Goal: Task Accomplishment & Management: Use online tool/utility

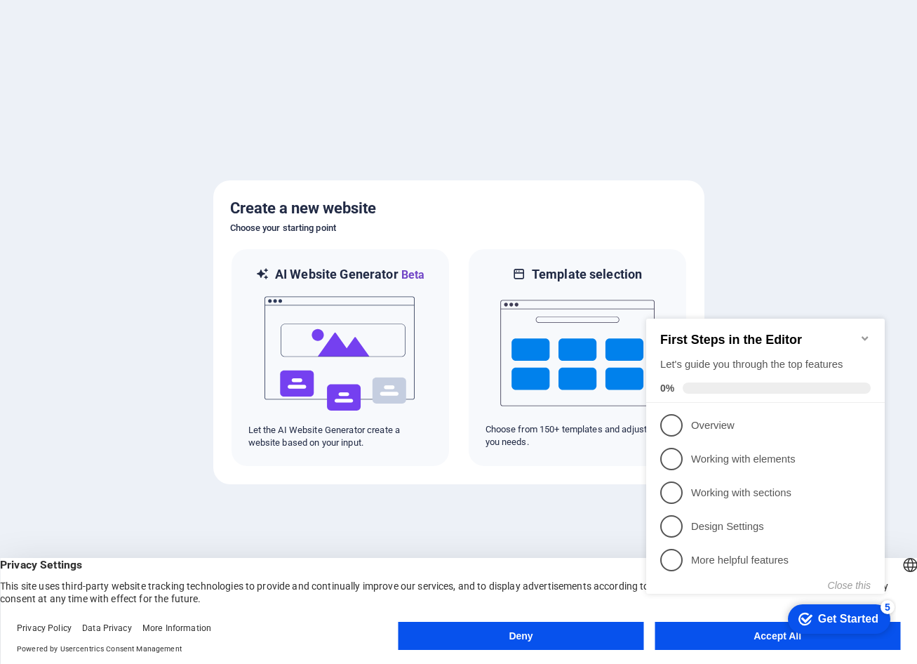
click at [870, 337] on icon "Minimize checklist" at bounding box center [865, 338] width 11 height 11
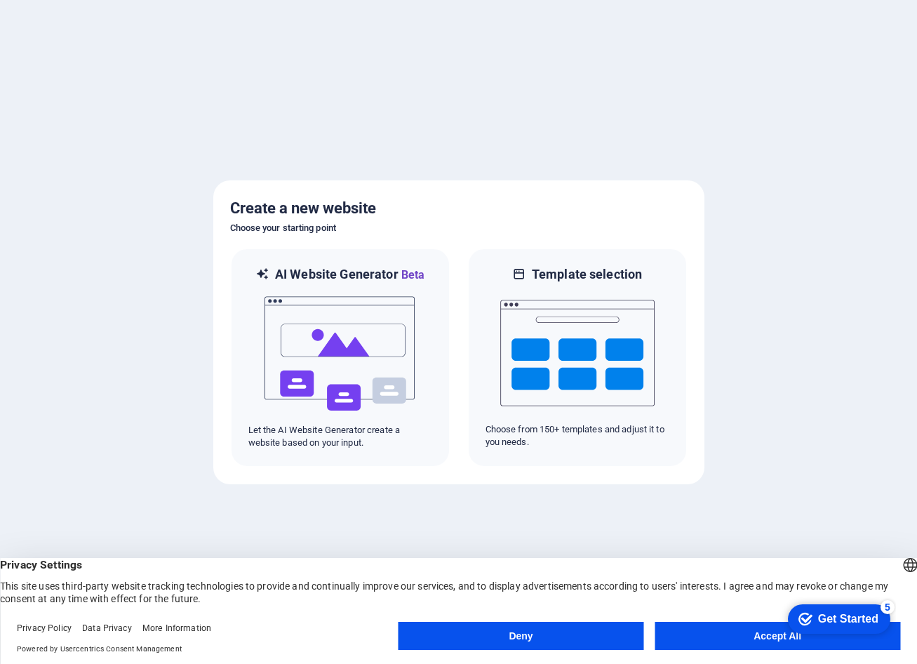
click at [712, 640] on button "Accept All" at bounding box center [778, 636] width 246 height 28
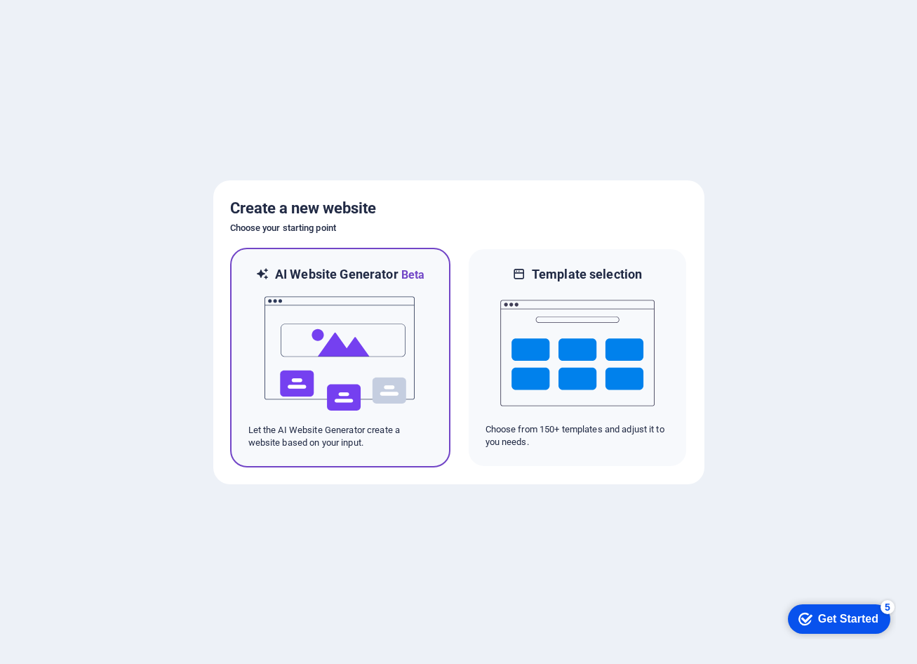
click at [371, 282] on h6 "AI Website Generator Beta" at bounding box center [349, 275] width 149 height 18
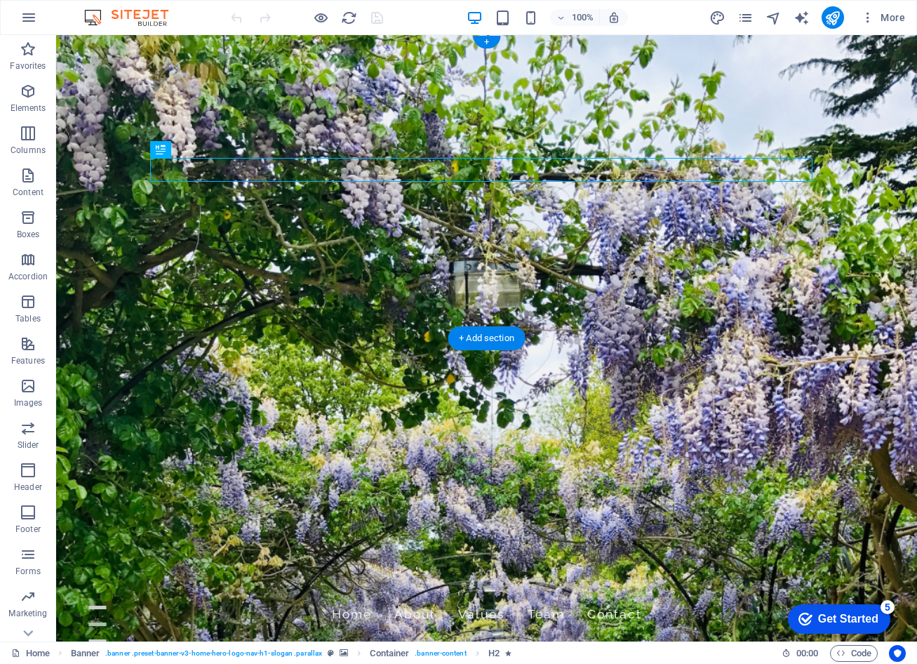
click at [215, 312] on figure at bounding box center [486, 338] width 861 height 606
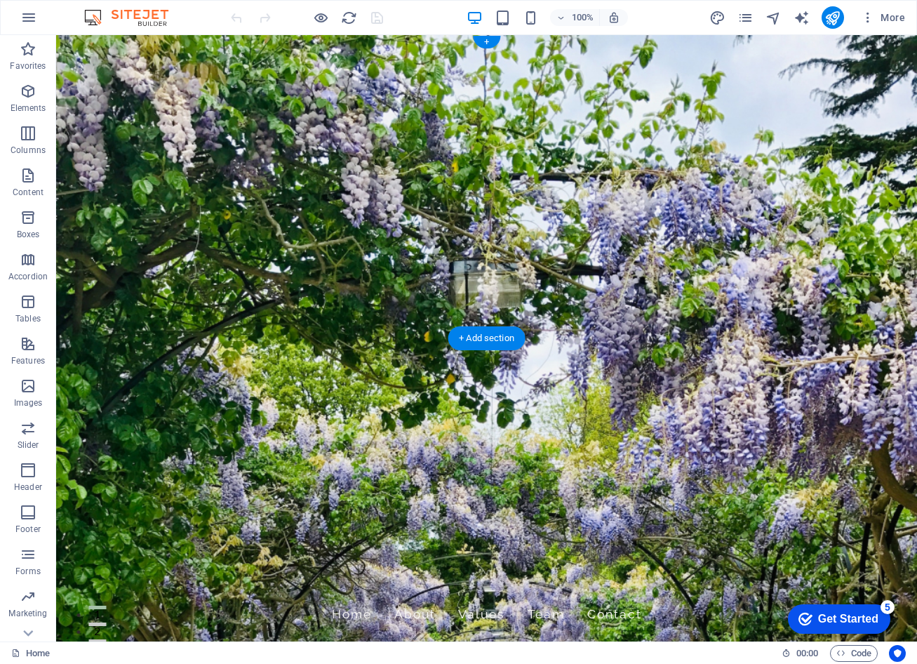
click at [766, 312] on figure at bounding box center [486, 338] width 861 height 606
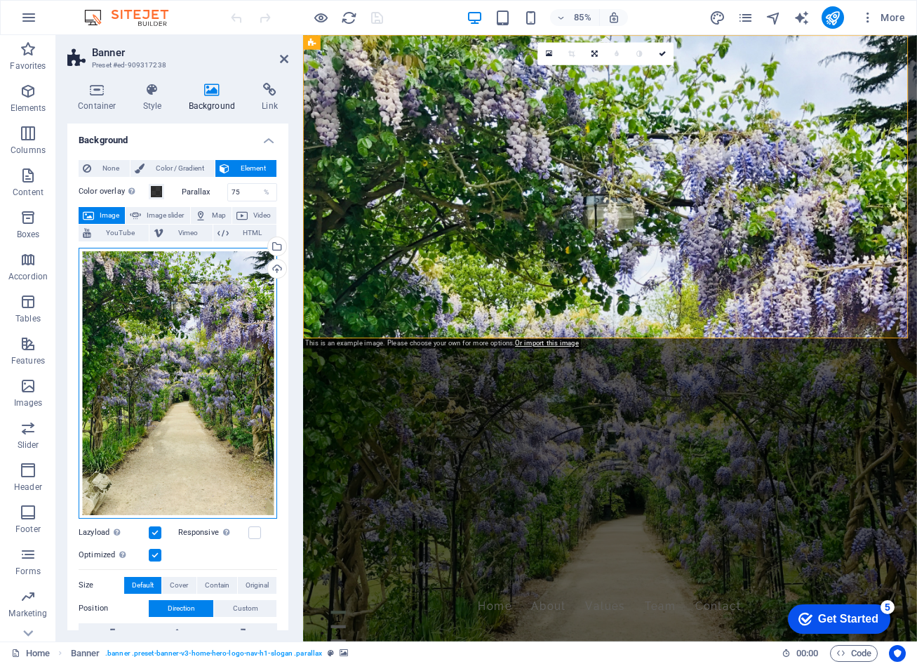
click at [163, 350] on div "Drag files here, click to choose files or select files from Files or our free s…" at bounding box center [178, 383] width 199 height 271
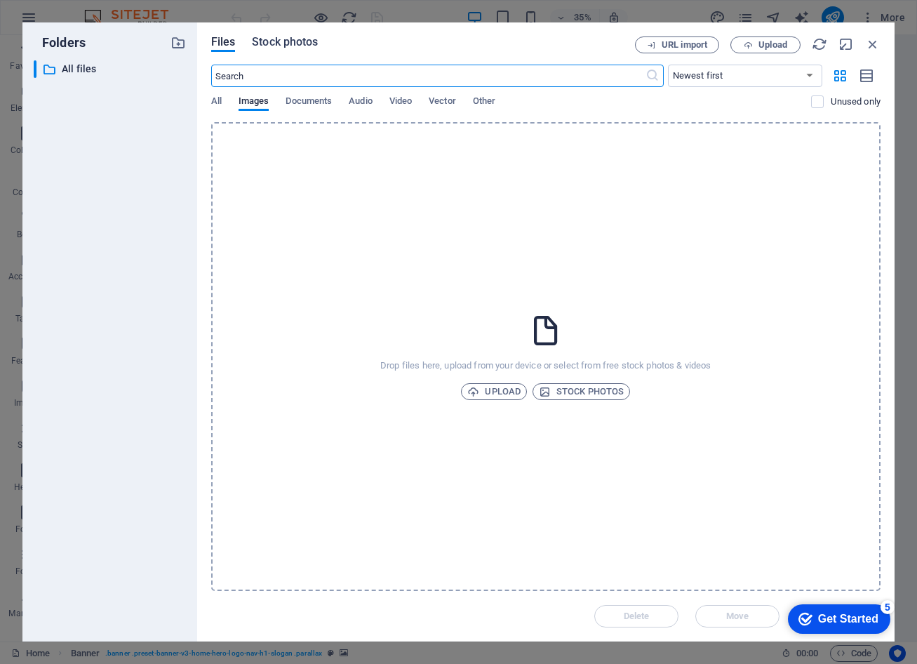
click at [279, 38] on span "Stock photos" at bounding box center [285, 42] width 66 height 17
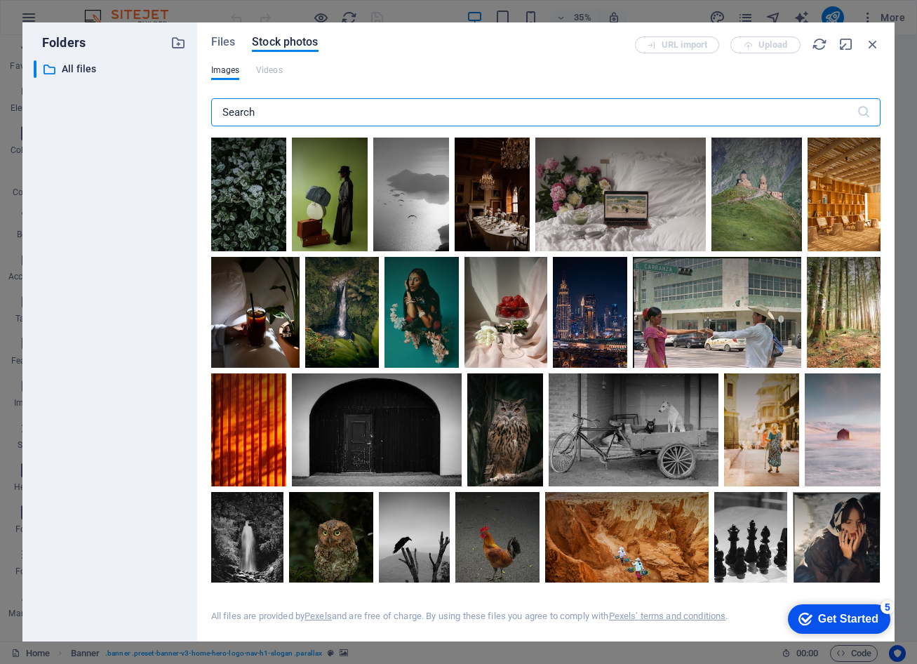
click at [312, 117] on input "text" at bounding box center [534, 112] width 646 height 28
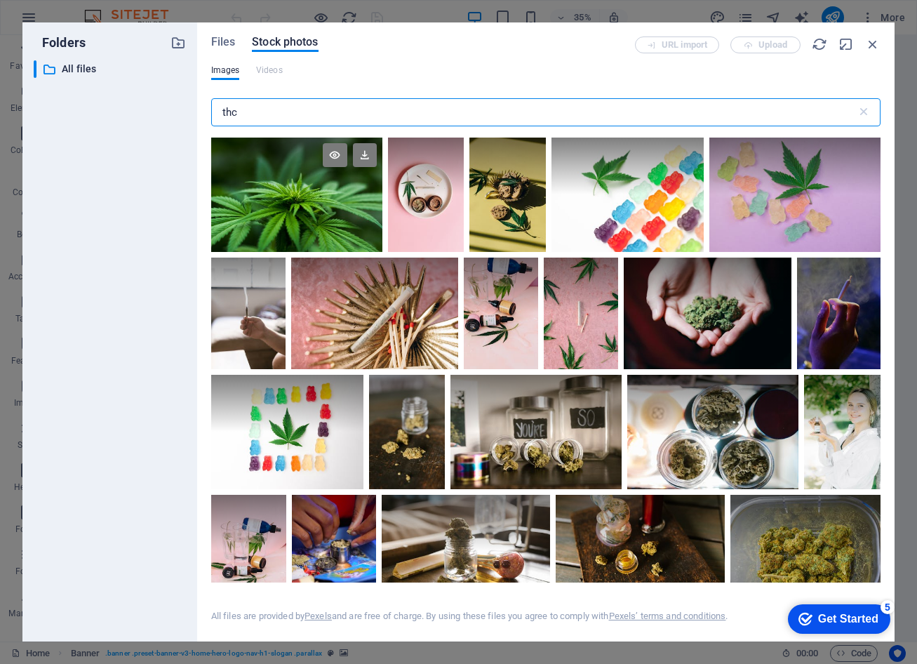
type input "thc"
click at [262, 177] on div at bounding box center [296, 166] width 171 height 57
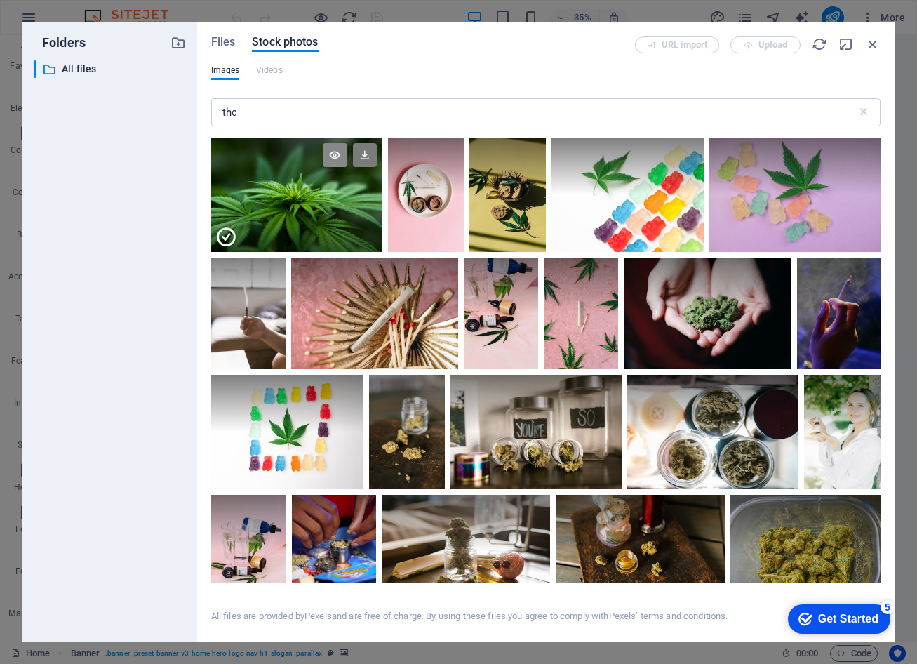
click at [334, 155] on icon at bounding box center [335, 155] width 24 height 24
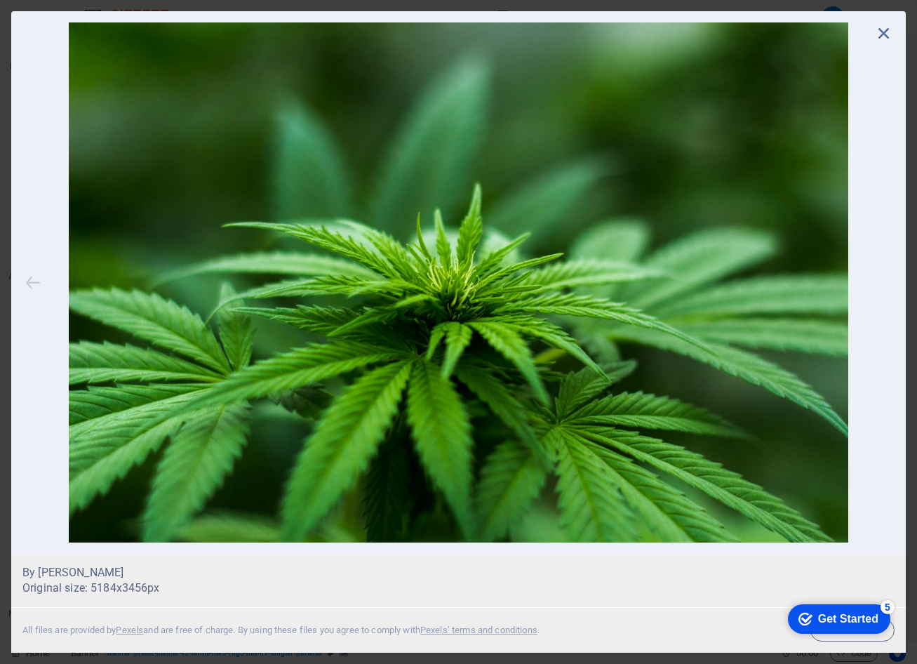
click at [31, 284] on icon at bounding box center [32, 282] width 21 height 520
click at [881, 32] on icon at bounding box center [884, 32] width 21 height 21
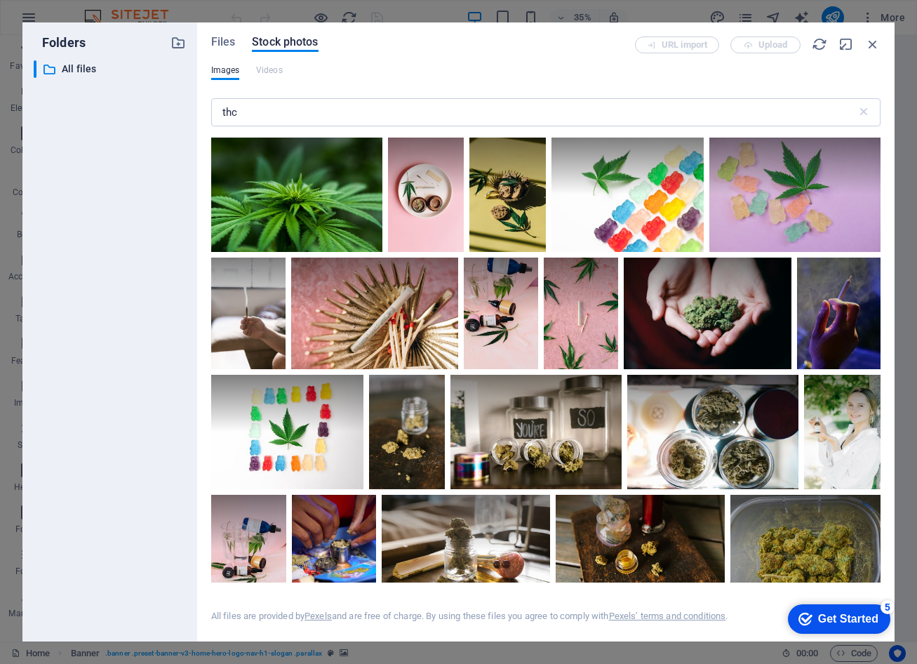
click at [862, 617] on div "Get Started" at bounding box center [848, 619] width 60 height 13
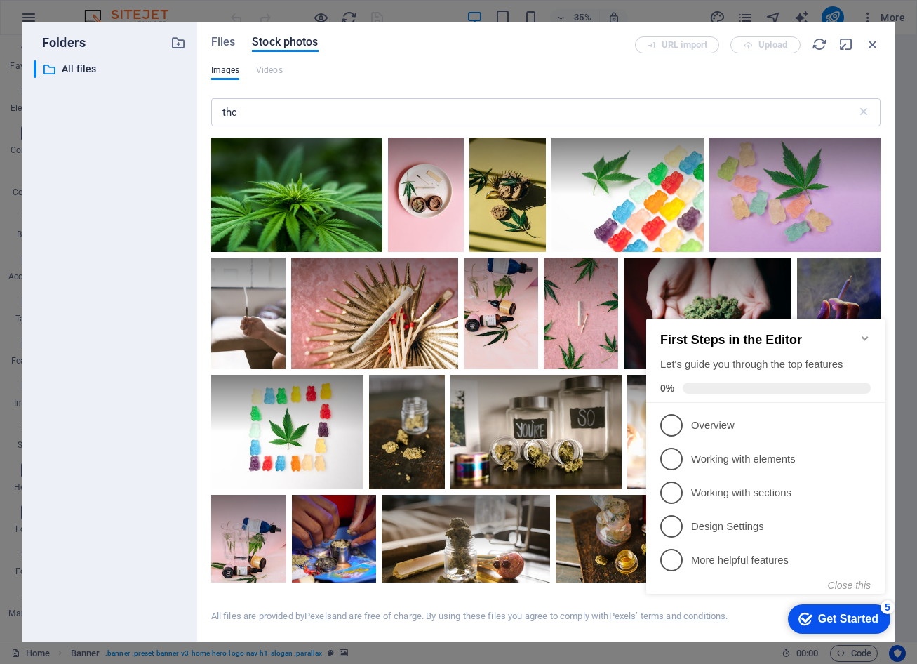
click at [865, 333] on icon "Minimize checklist" at bounding box center [865, 338] width 11 height 11
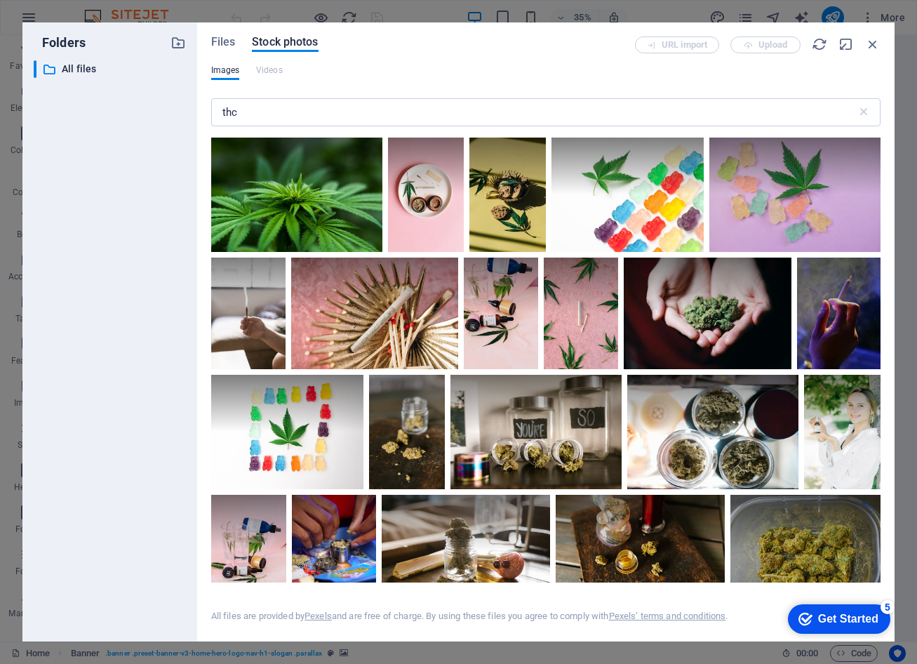
click at [874, 615] on div "Get Started" at bounding box center [848, 619] width 60 height 13
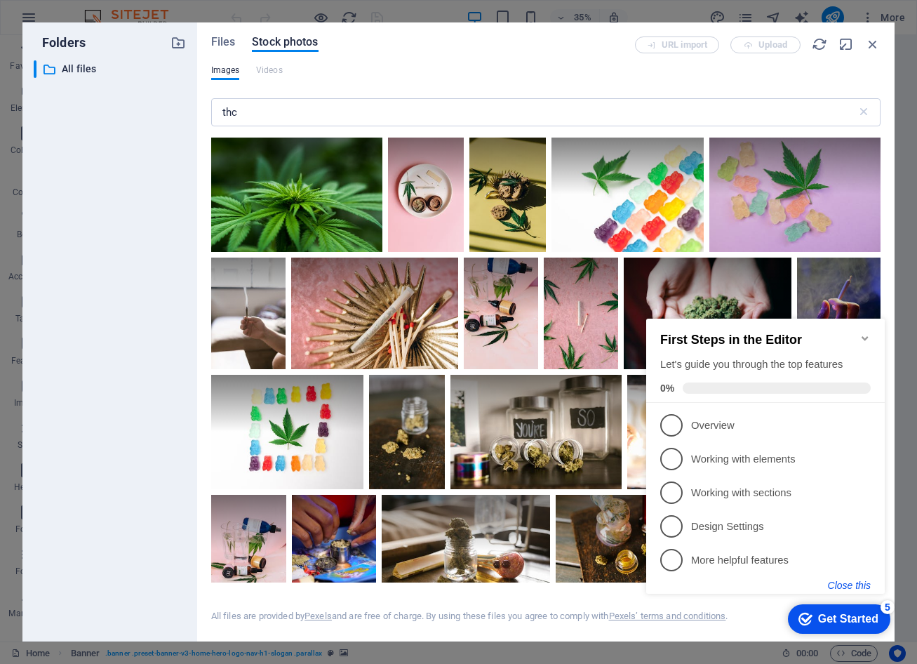
click at [853, 585] on button "Close this" at bounding box center [849, 585] width 43 height 11
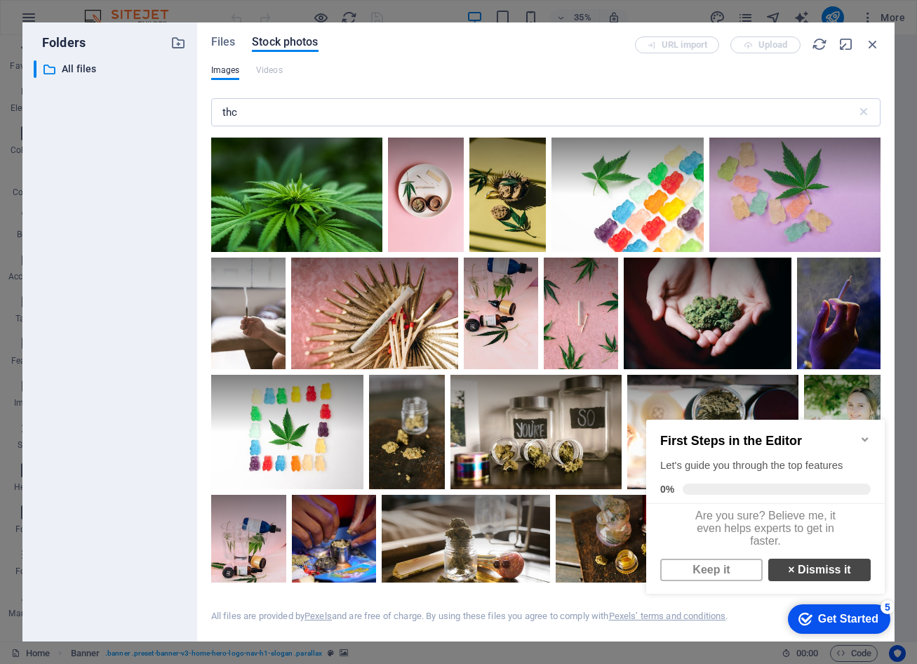
click at [823, 581] on link "× Dismiss it" at bounding box center [820, 570] width 102 height 22
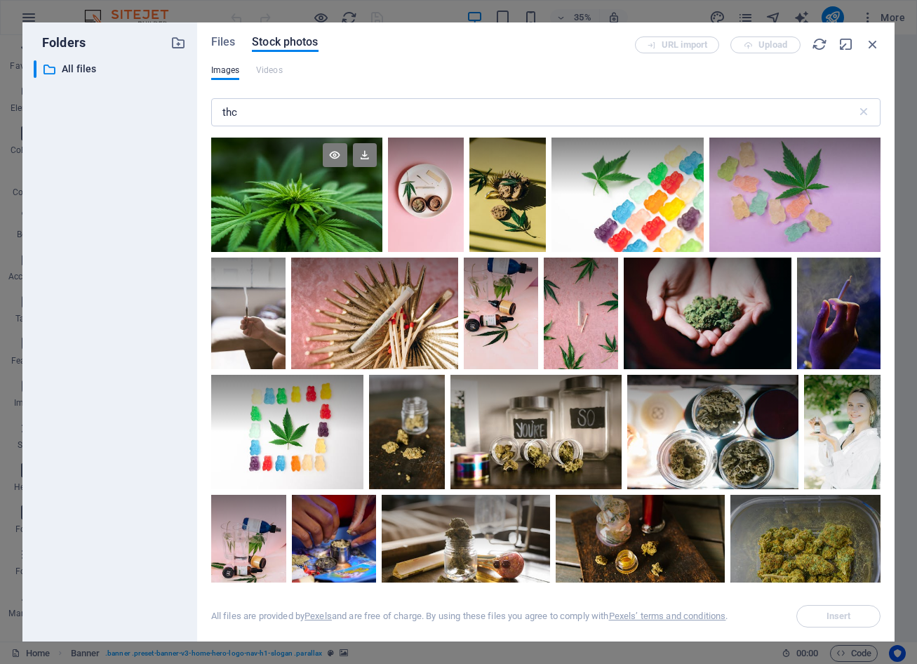
click at [303, 206] on div at bounding box center [296, 195] width 171 height 114
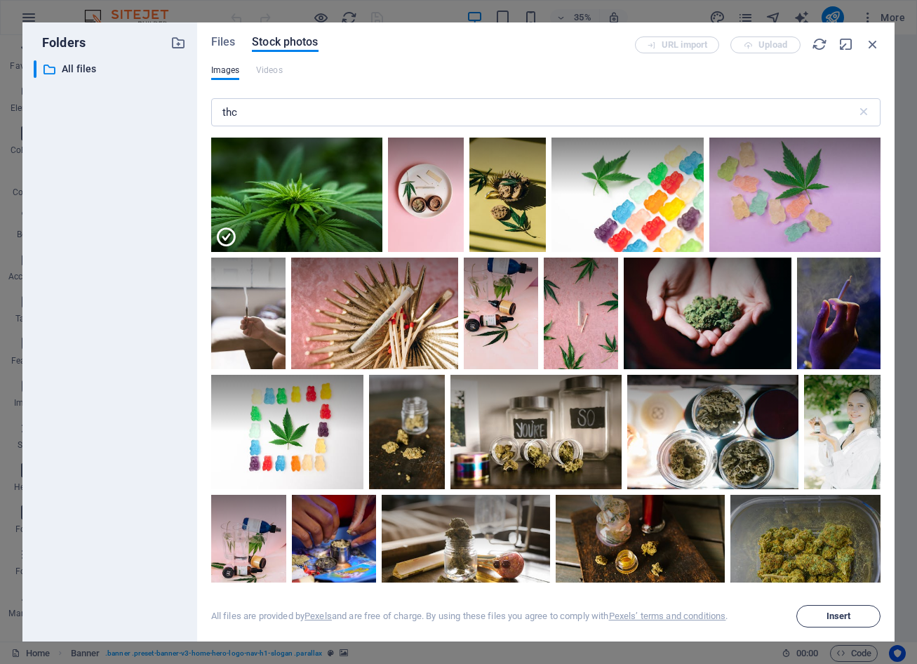
click at [839, 612] on span "Insert" at bounding box center [839, 616] width 25 height 8
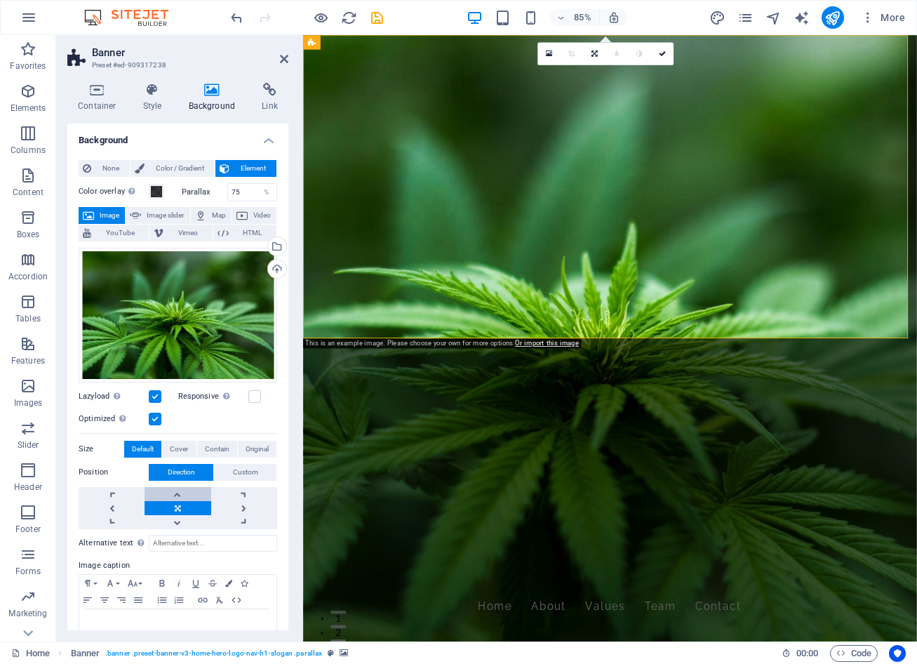
click at [174, 491] on link at bounding box center [178, 494] width 66 height 14
click at [175, 508] on link at bounding box center [178, 508] width 66 height 14
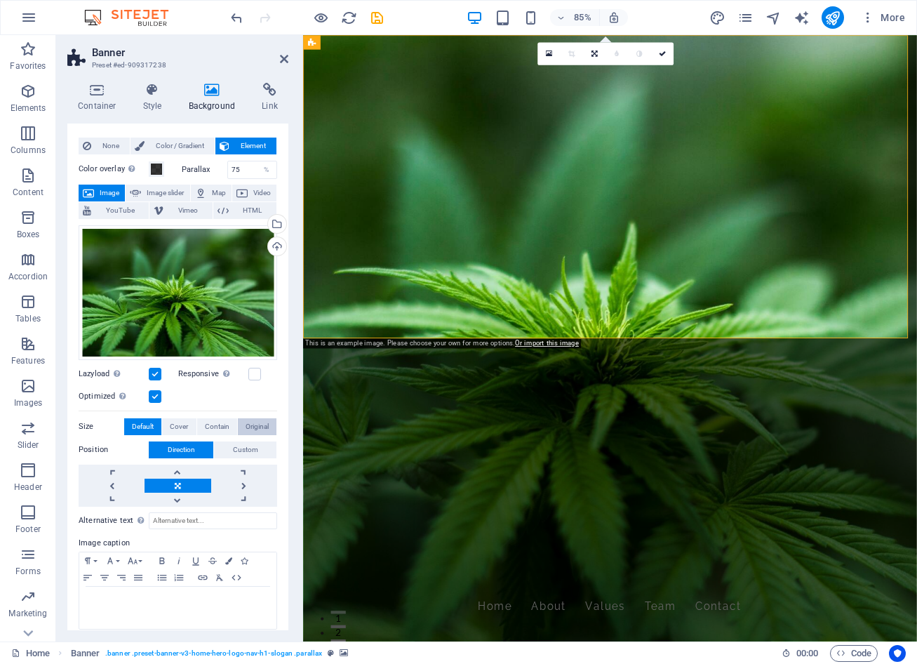
scroll to position [32, 0]
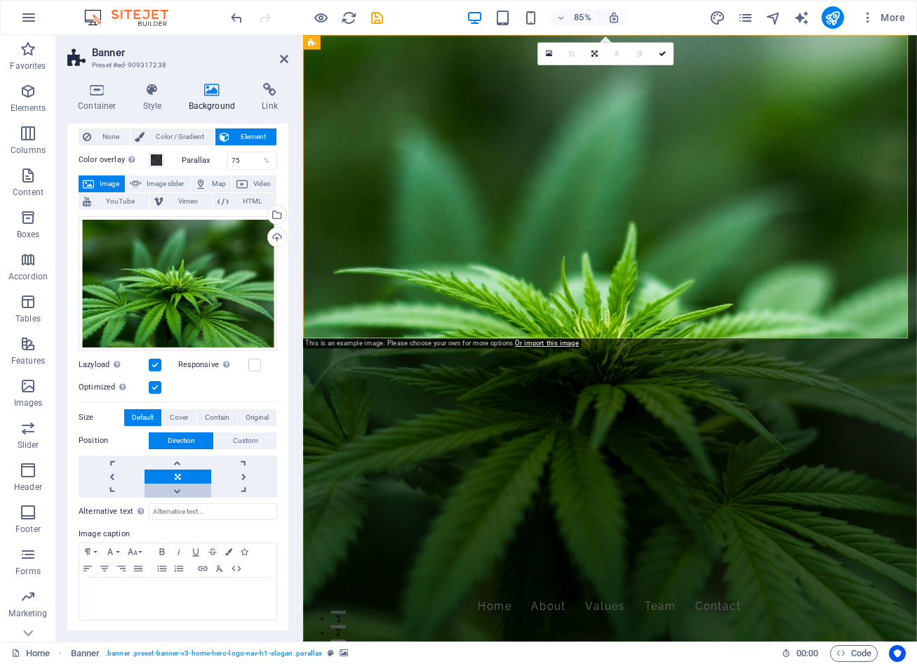
click at [187, 486] on link at bounding box center [178, 491] width 66 height 14
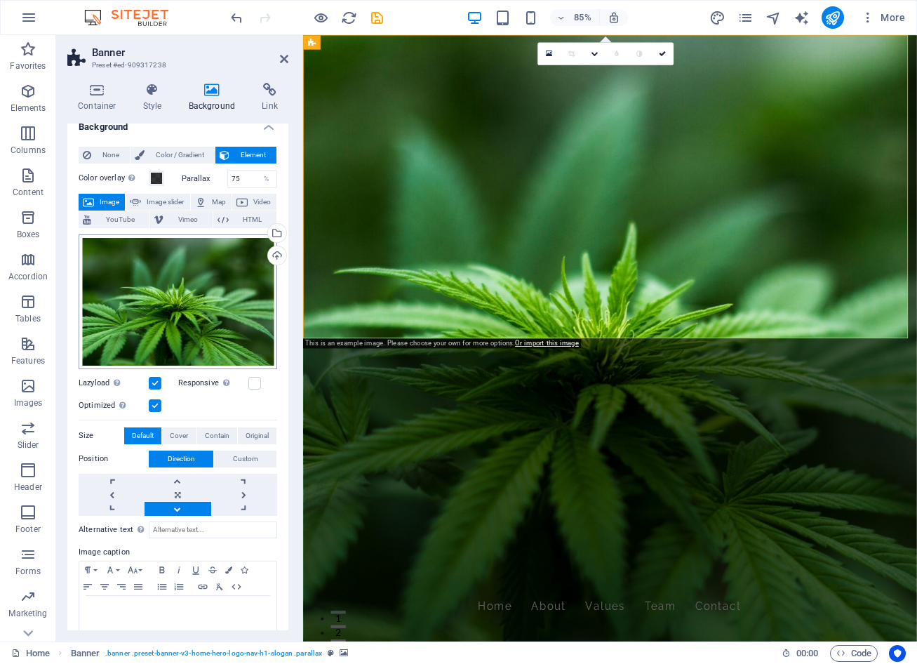
scroll to position [0, 0]
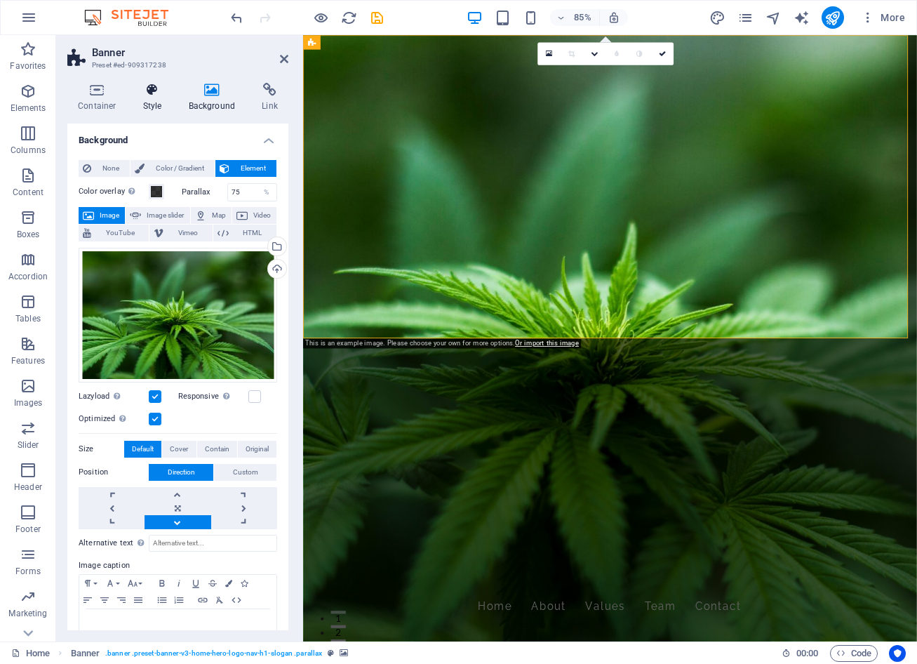
click at [150, 101] on h4 "Style" at bounding box center [156, 97] width 46 height 29
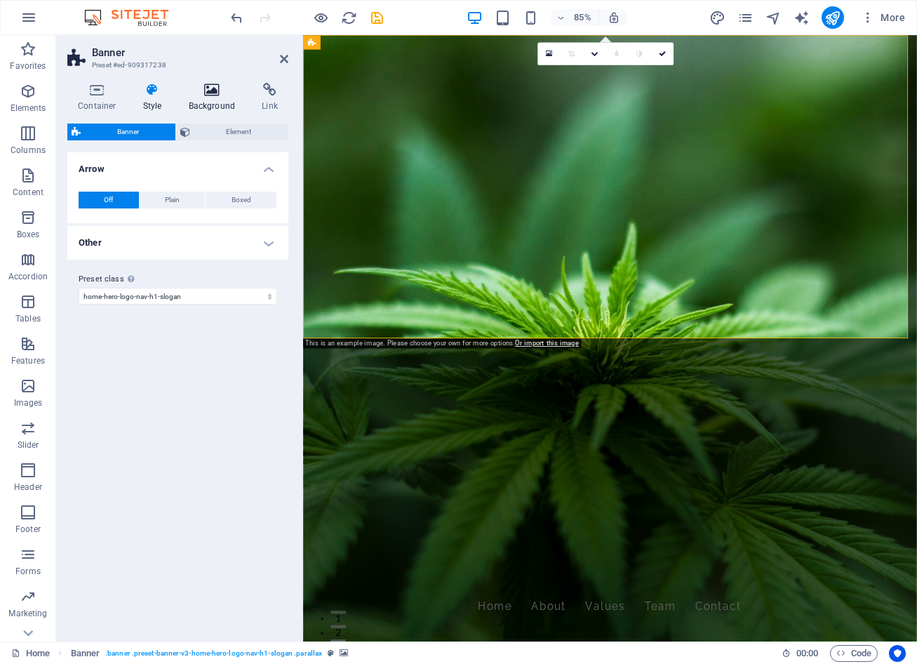
click at [215, 102] on h4 "Background" at bounding box center [215, 97] width 74 height 29
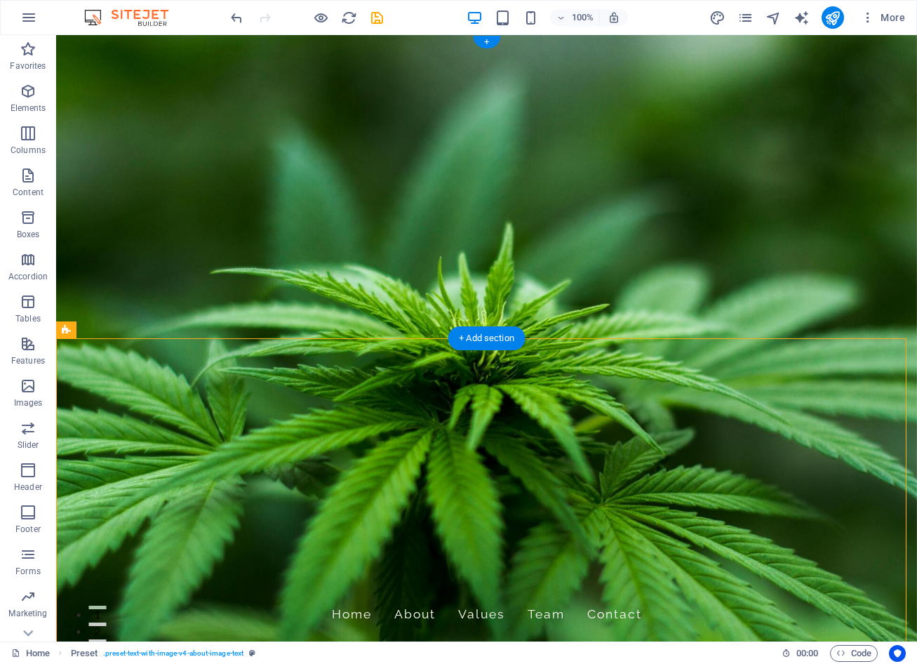
click at [338, 300] on figure at bounding box center [486, 338] width 861 height 606
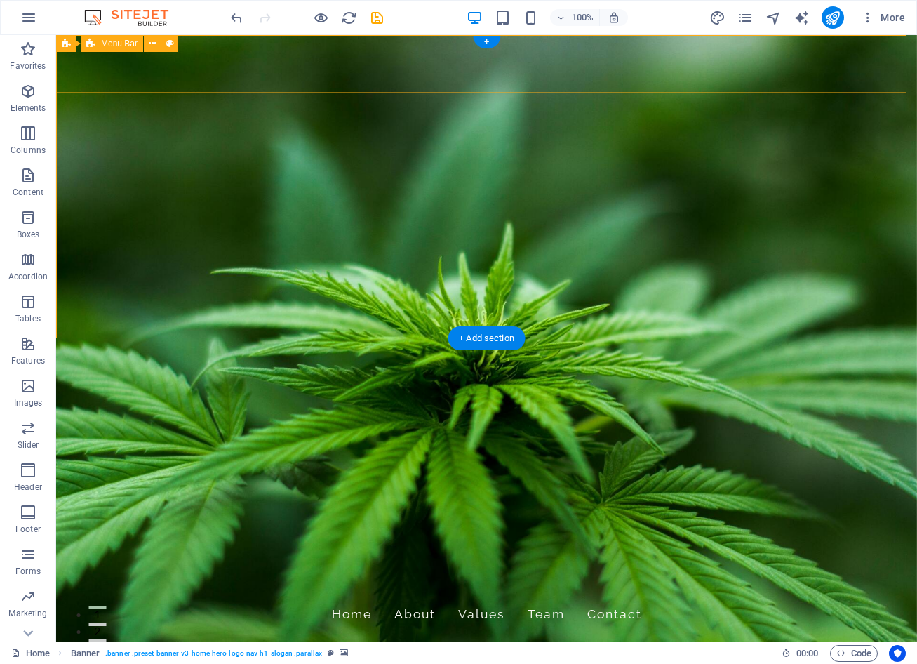
click at [122, 566] on div "FUBAR Valley Farms Home About Values Team Contact" at bounding box center [486, 604] width 861 height 77
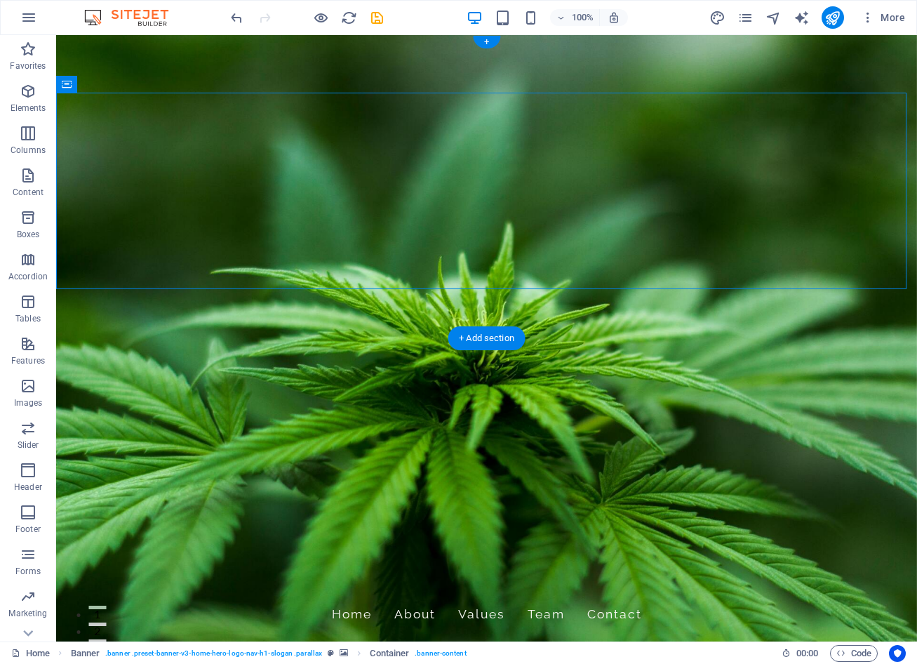
click at [107, 318] on figure at bounding box center [486, 338] width 861 height 606
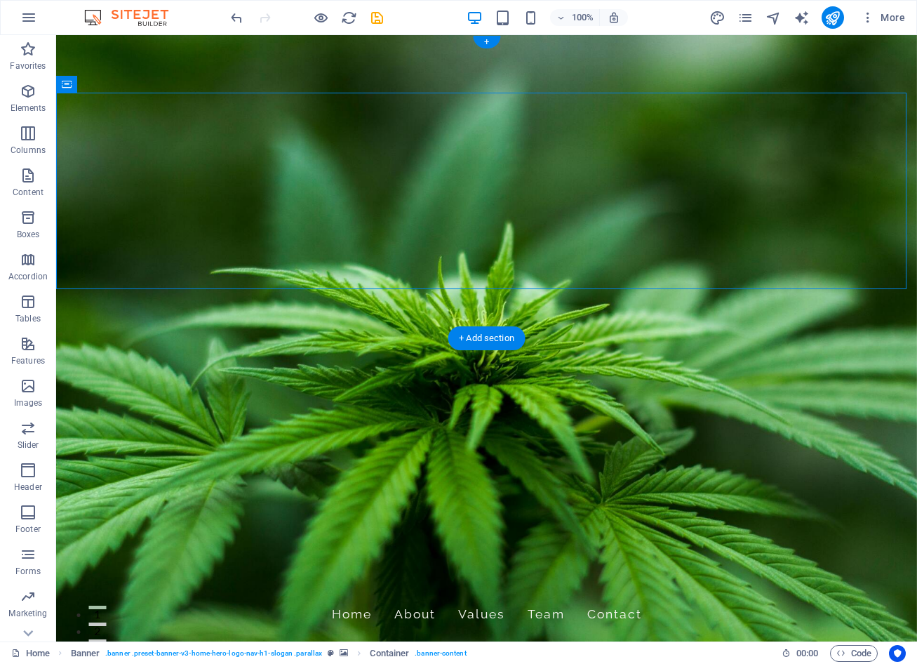
click at [552, 310] on figure at bounding box center [486, 338] width 861 height 606
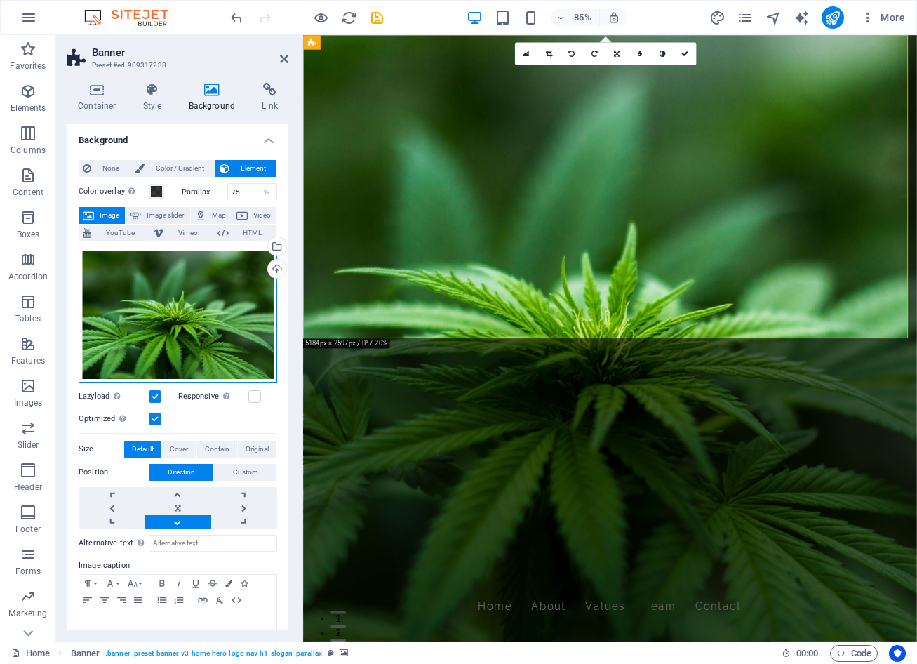
click at [185, 338] on div "Drag files here, click to choose files or select files from Files or our free s…" at bounding box center [178, 315] width 199 height 135
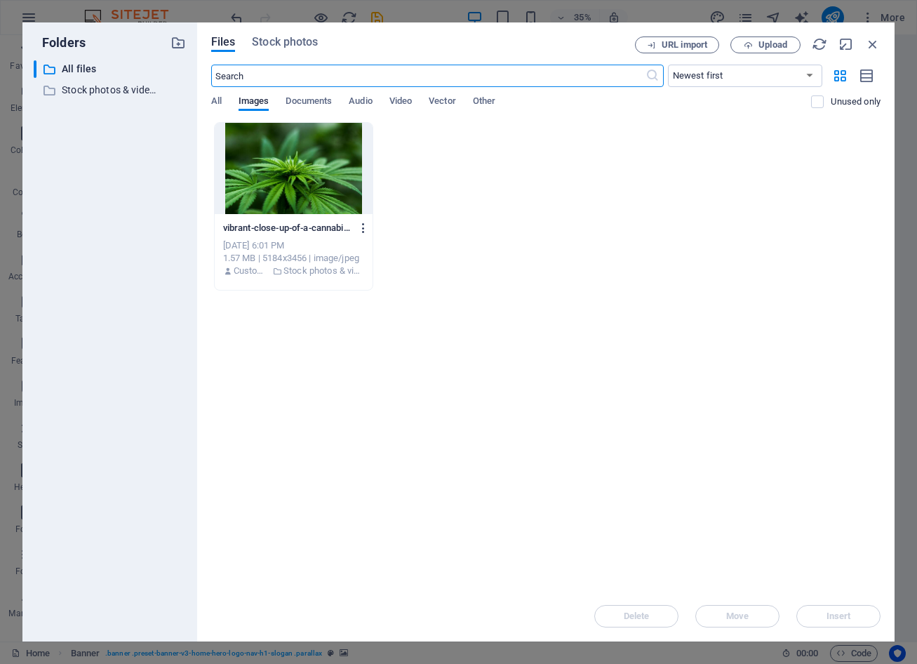
click at [364, 225] on icon "button" at bounding box center [363, 228] width 13 height 13
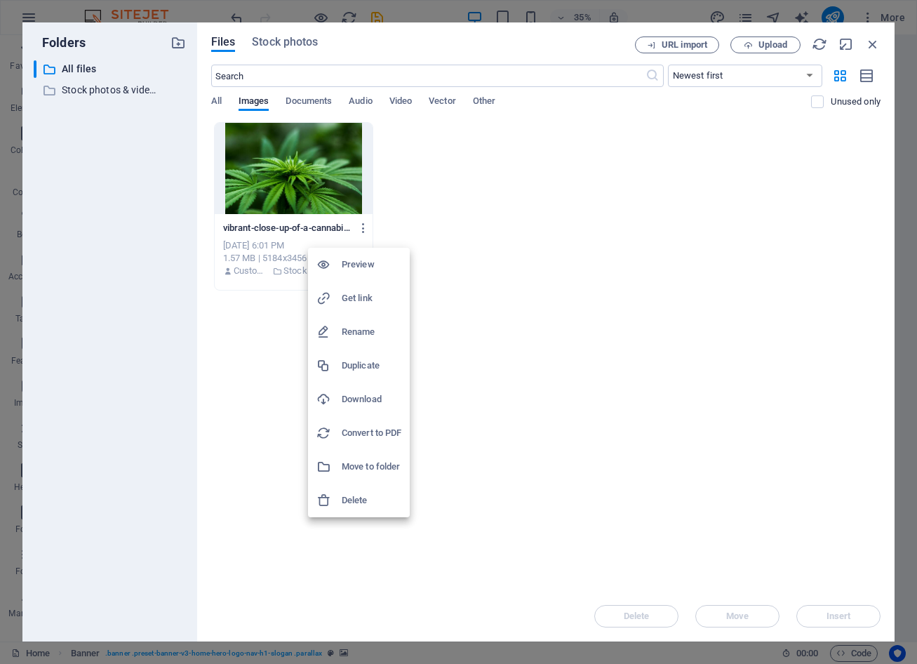
click at [284, 42] on div at bounding box center [458, 332] width 917 height 664
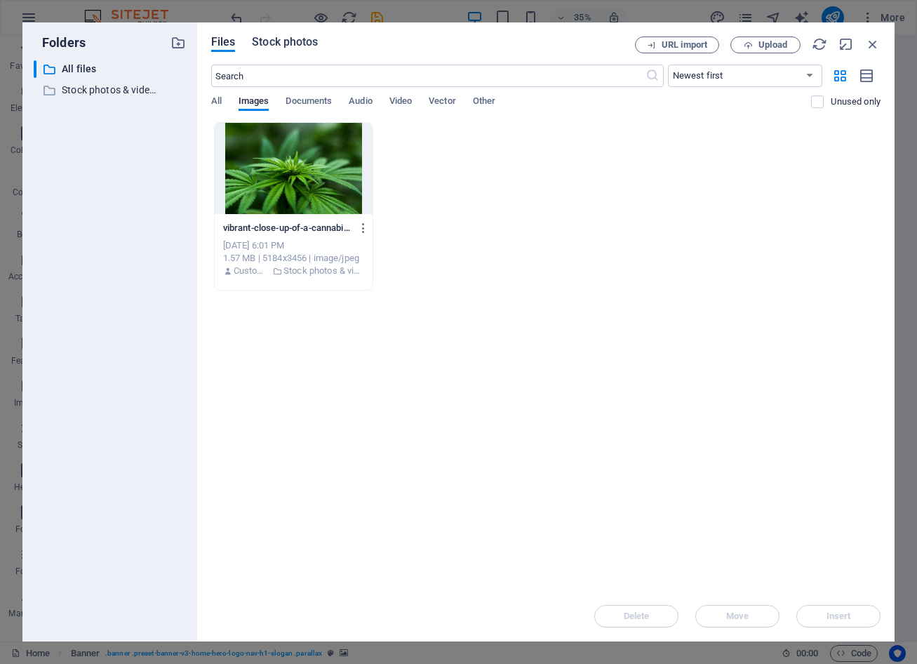
click at [296, 37] on span "Stock photos" at bounding box center [285, 42] width 66 height 17
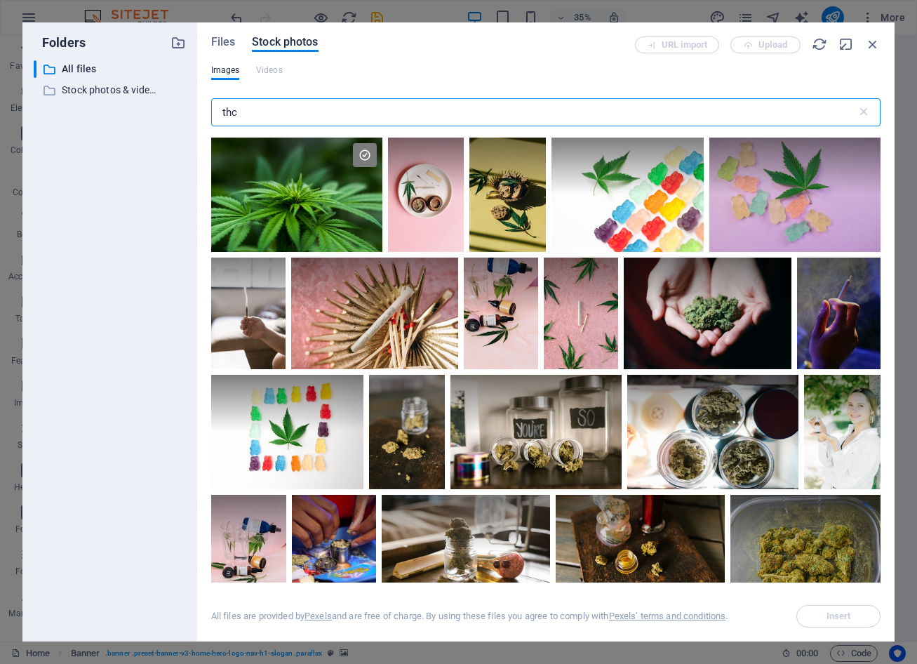
click at [274, 114] on input "thc" at bounding box center [534, 112] width 646 height 28
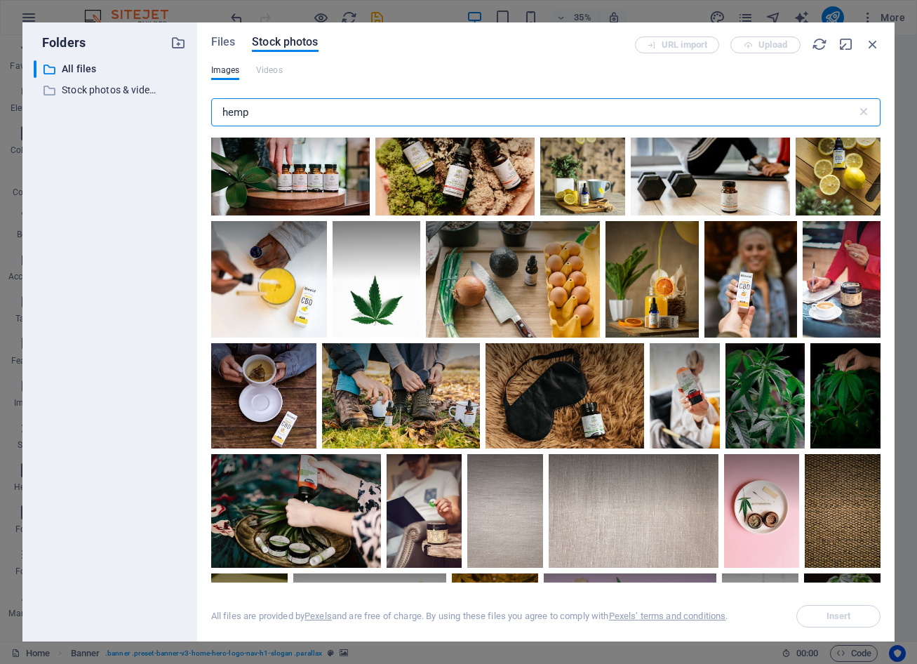
scroll to position [140, 0]
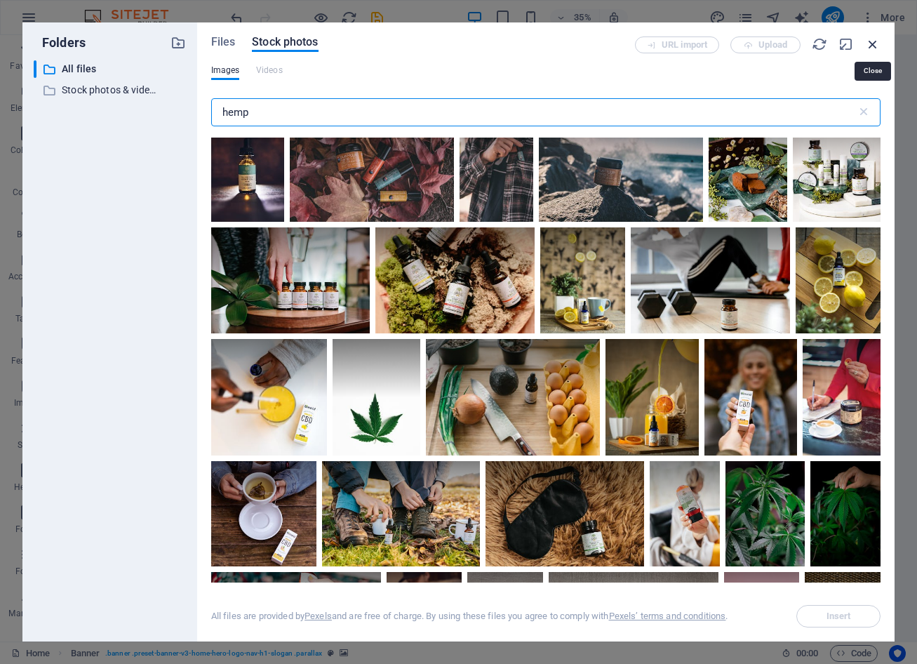
type input "hemp"
click at [877, 46] on icon "button" at bounding box center [872, 43] width 15 height 15
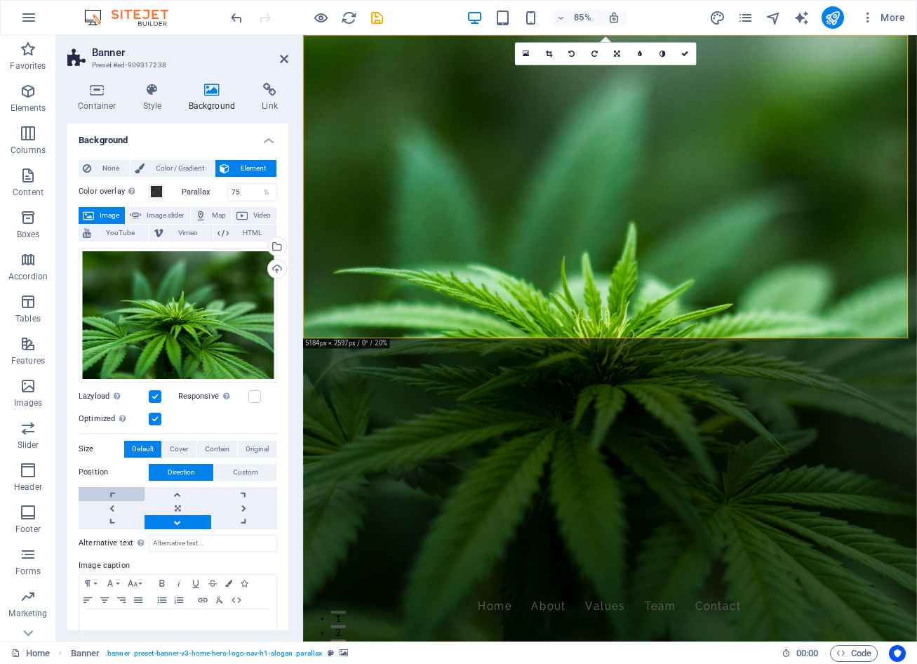
click at [109, 496] on link at bounding box center [112, 494] width 66 height 14
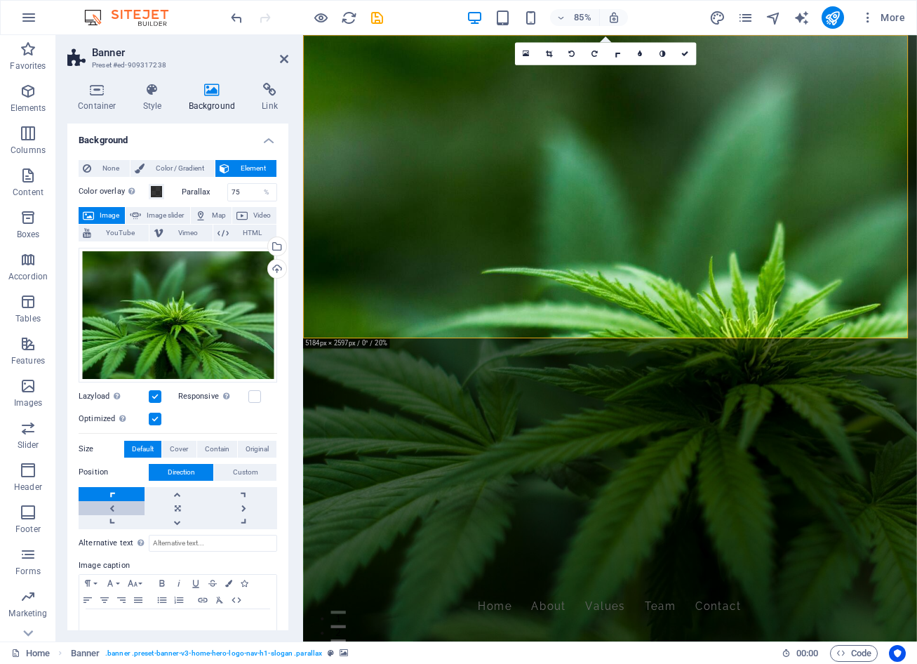
click at [112, 501] on link at bounding box center [112, 508] width 66 height 14
click at [251, 521] on link at bounding box center [244, 522] width 66 height 14
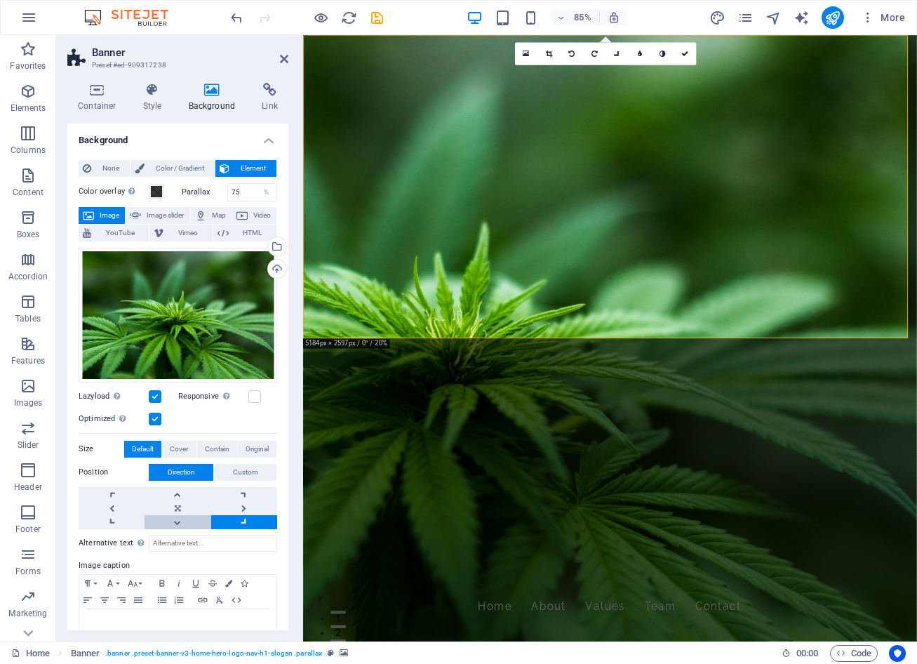
click at [178, 517] on link at bounding box center [178, 522] width 66 height 14
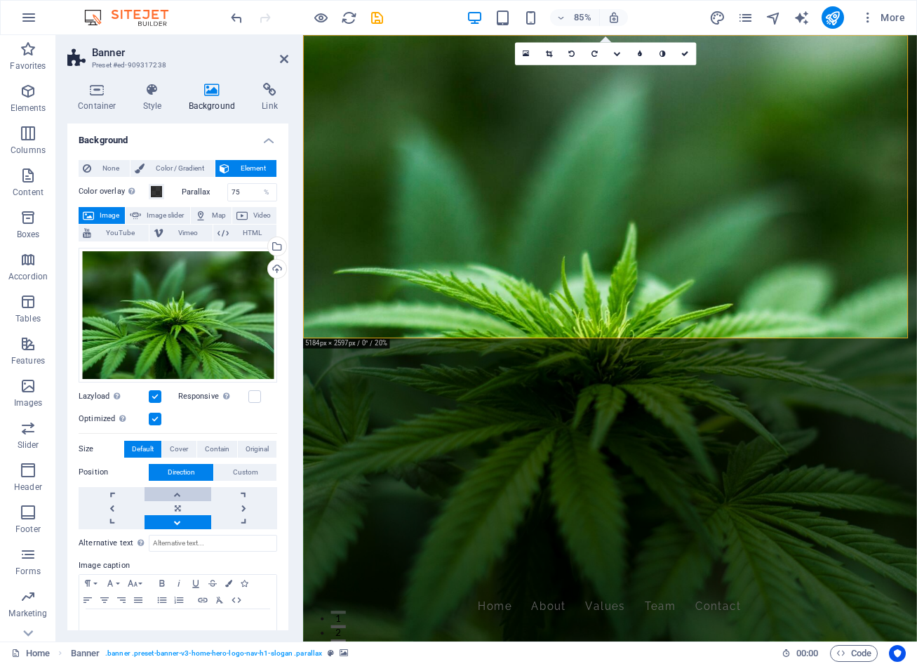
click at [182, 490] on link at bounding box center [178, 494] width 66 height 14
click at [182, 504] on link at bounding box center [178, 508] width 66 height 14
click at [179, 447] on span "Cover" at bounding box center [179, 449] width 18 height 17
click at [175, 492] on link at bounding box center [178, 494] width 66 height 14
click at [175, 523] on link at bounding box center [178, 522] width 66 height 14
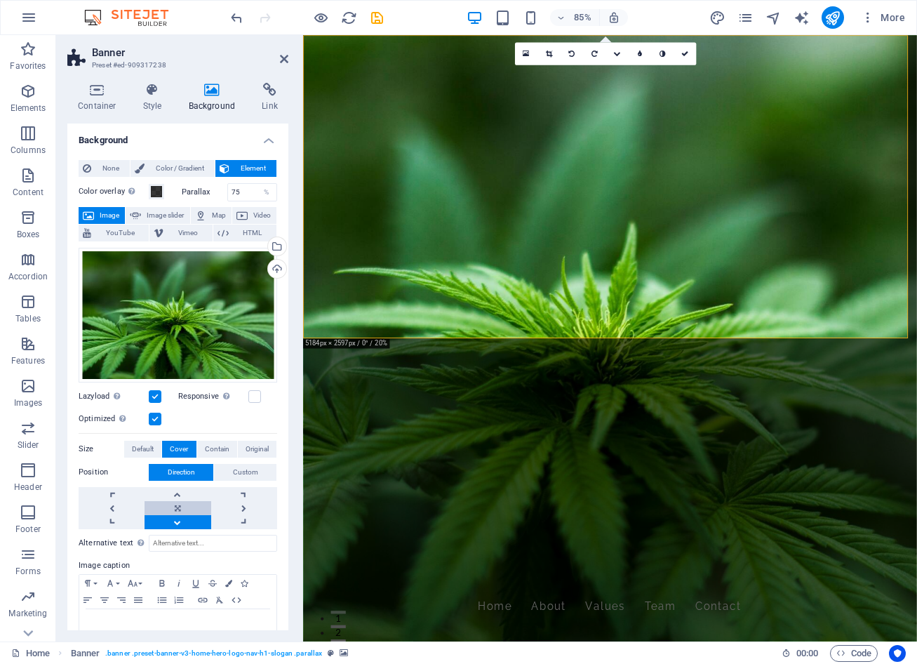
click at [177, 511] on link at bounding box center [178, 508] width 66 height 14
click at [235, 478] on span "Custom" at bounding box center [245, 472] width 25 height 17
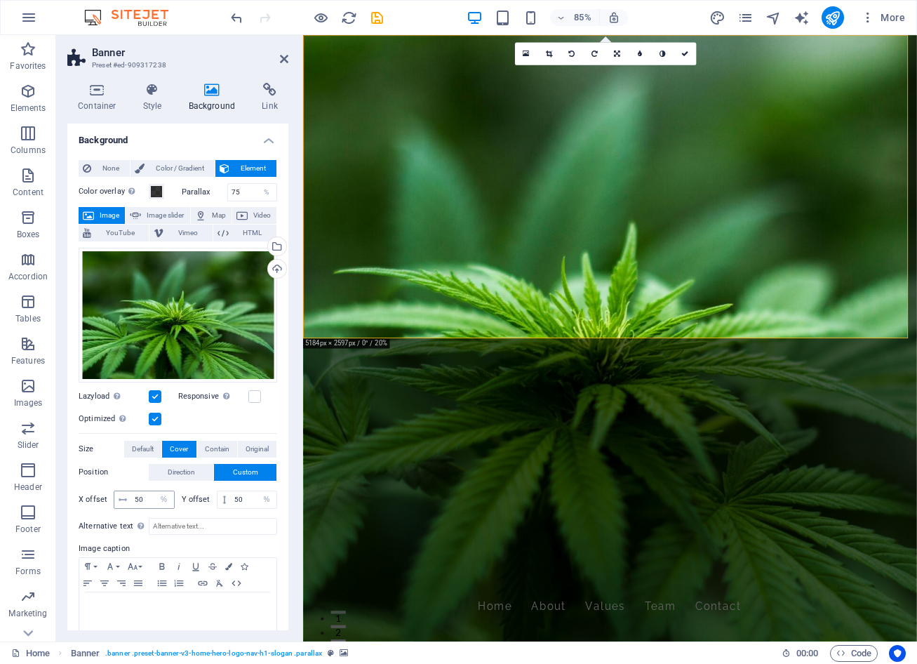
click at [123, 497] on icon at bounding box center [123, 500] width 8 height 8
click at [148, 498] on input "50" at bounding box center [152, 499] width 43 height 17
drag, startPoint x: 148, startPoint y: 498, endPoint x: 58, endPoint y: 497, distance: 90.6
click at [58, 497] on div "Container Style Background Link Size Height Default px rem % vh vw Min. height …" at bounding box center [178, 357] width 244 height 570
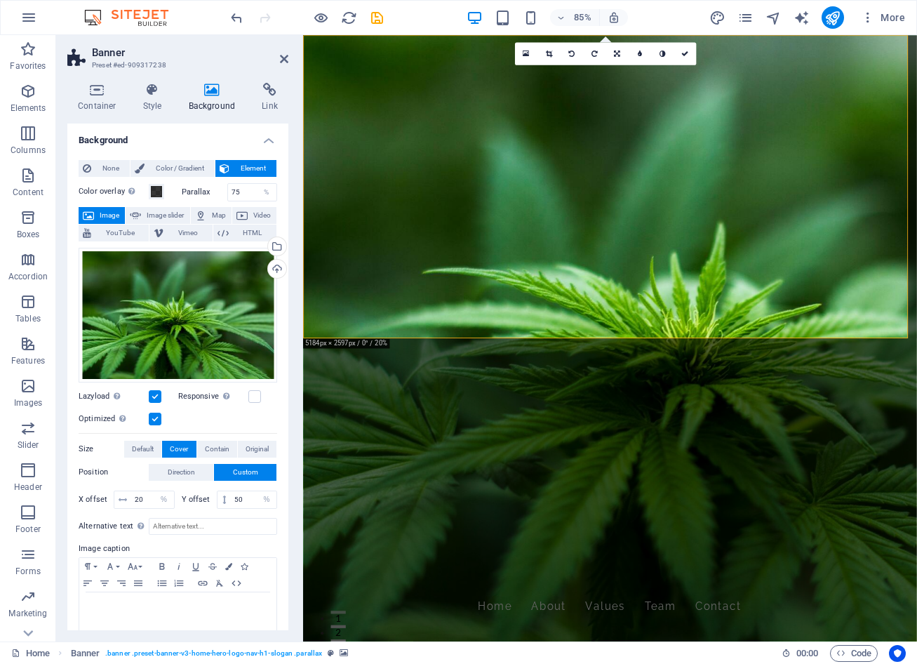
click at [109, 481] on div "Position Direction Custom X offset 20 px rem % vh vw Y offset 50 px rem % vh vw" at bounding box center [178, 488] width 199 height 48
drag, startPoint x: 143, startPoint y: 491, endPoint x: 52, endPoint y: 496, distance: 91.4
click at [52, 496] on section "Favorites Elements Columns Content Boxes Accordion Tables Features Images Slide…" at bounding box center [458, 338] width 917 height 606
click at [112, 477] on label "Position" at bounding box center [114, 472] width 70 height 17
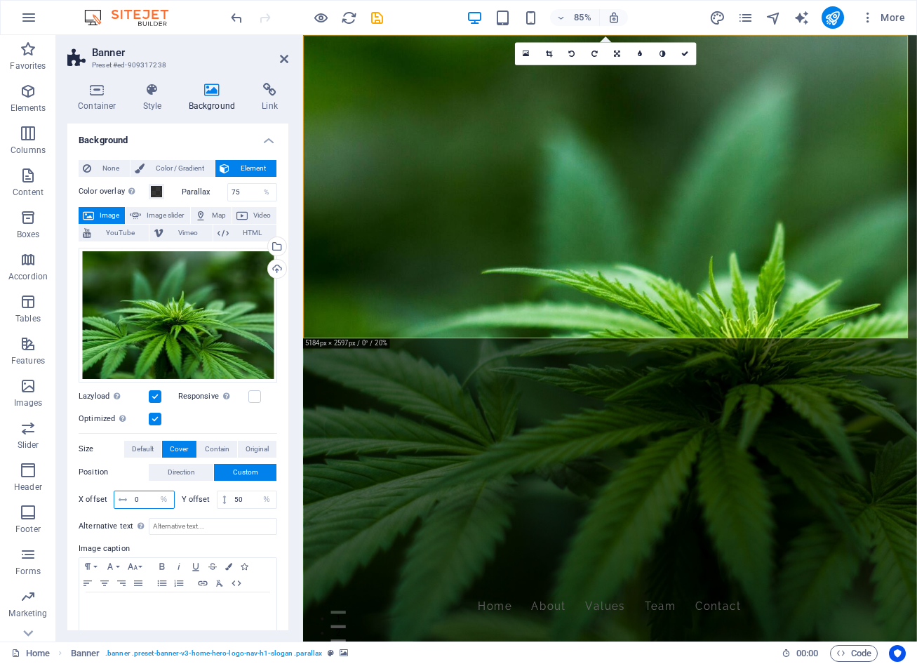
drag, startPoint x: 148, startPoint y: 500, endPoint x: 74, endPoint y: 503, distance: 73.7
click at [74, 503] on div "None Color / Gradient Element Stretch background to full-width Color overlay Pl…" at bounding box center [177, 398] width 221 height 498
type input "50"
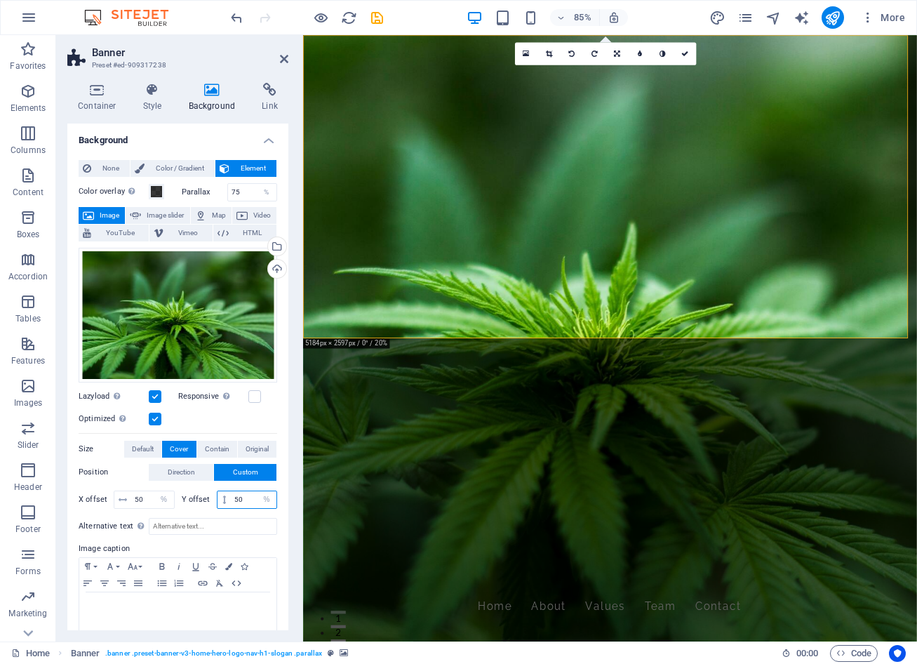
click at [257, 497] on select "px rem % vh vw" at bounding box center [267, 499] width 20 height 17
drag, startPoint x: 250, startPoint y: 497, endPoint x: 194, endPoint y: 498, distance: 56.2
click at [194, 498] on div "Y offset 50 px rem % vh vw" at bounding box center [230, 500] width 96 height 18
click at [281, 417] on div "None Color / Gradient Element Stretch background to full-width Color overlay Pl…" at bounding box center [177, 398] width 221 height 498
click at [247, 491] on input "10" at bounding box center [254, 499] width 46 height 17
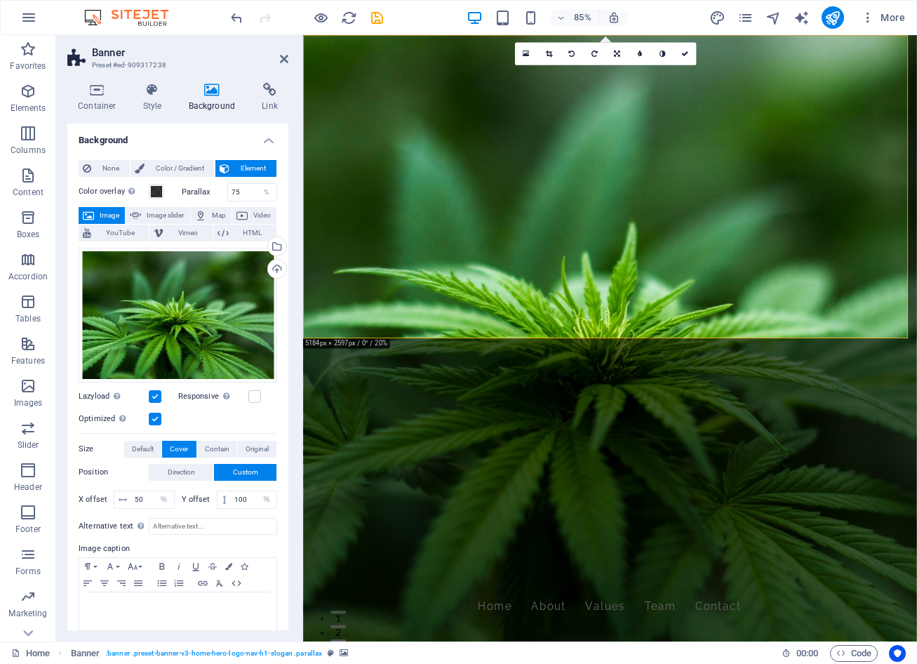
click at [291, 421] on div "Container Style Background Link Size Height Default px rem % vh vw Min. height …" at bounding box center [178, 357] width 244 height 570
click at [241, 499] on input "100" at bounding box center [254, 499] width 46 height 17
click at [234, 491] on input "5" at bounding box center [254, 499] width 46 height 17
click at [283, 527] on div "None Color / Gradient Element Stretch background to full-width Color overlay Pl…" at bounding box center [177, 398] width 221 height 498
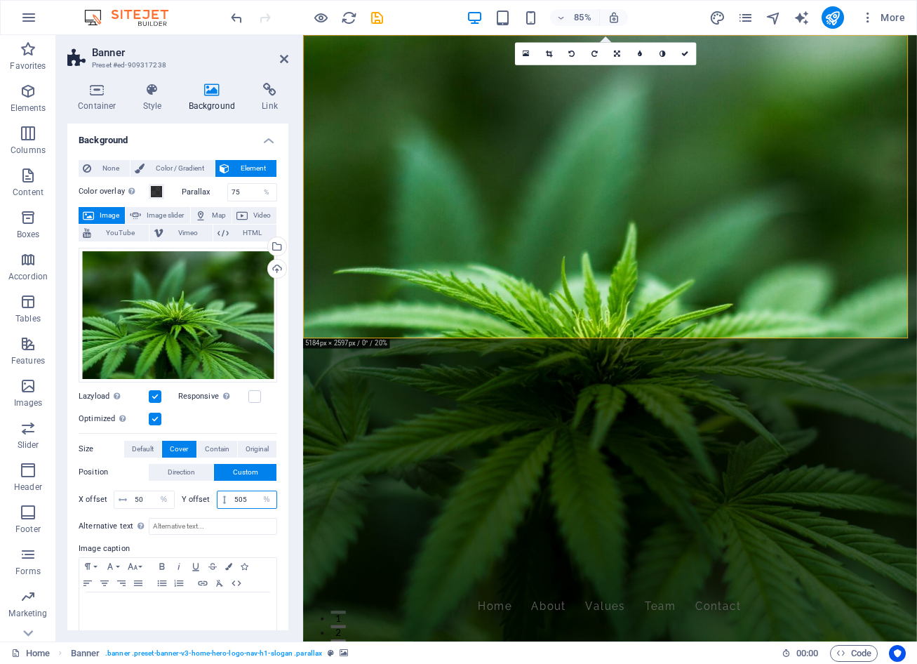
click at [239, 498] on input "505" at bounding box center [254, 499] width 46 height 17
click at [244, 495] on input "50" at bounding box center [254, 499] width 46 height 17
type input "0"
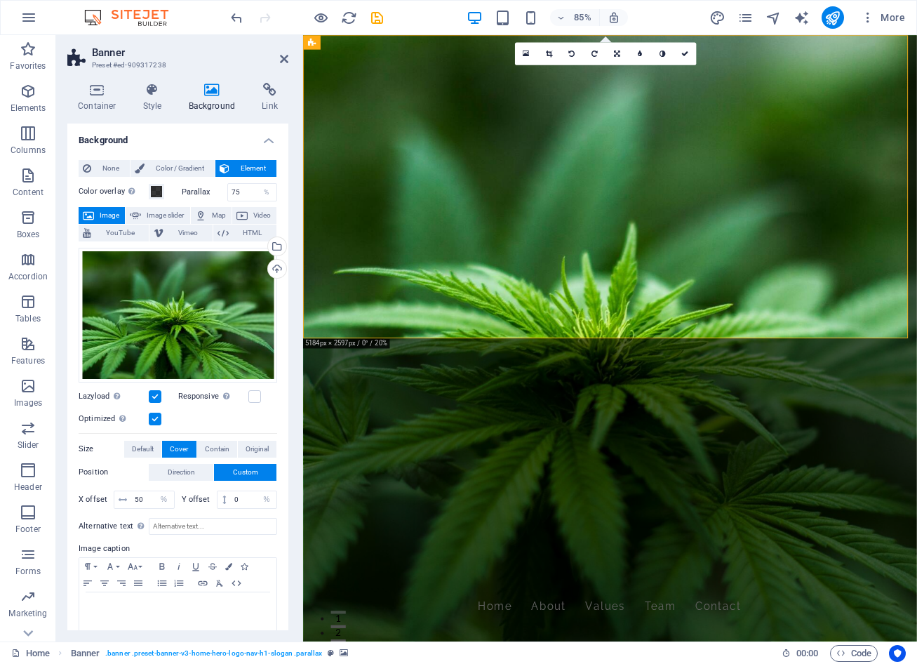
click at [299, 500] on div "Container Style Background Link Size Height Default px rem % vh vw Min. height …" at bounding box center [178, 357] width 244 height 570
click at [188, 469] on span "Direction" at bounding box center [181, 472] width 27 height 17
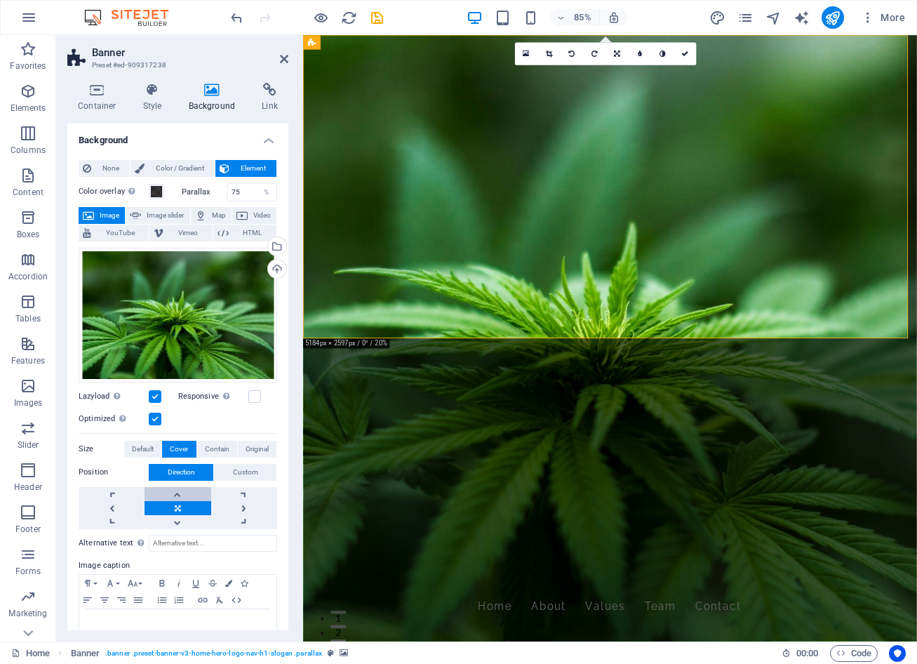
click at [182, 492] on link at bounding box center [178, 494] width 66 height 14
click at [171, 522] on link at bounding box center [178, 522] width 66 height 14
click at [173, 505] on link at bounding box center [178, 508] width 66 height 14
click at [230, 501] on link at bounding box center [244, 508] width 66 height 14
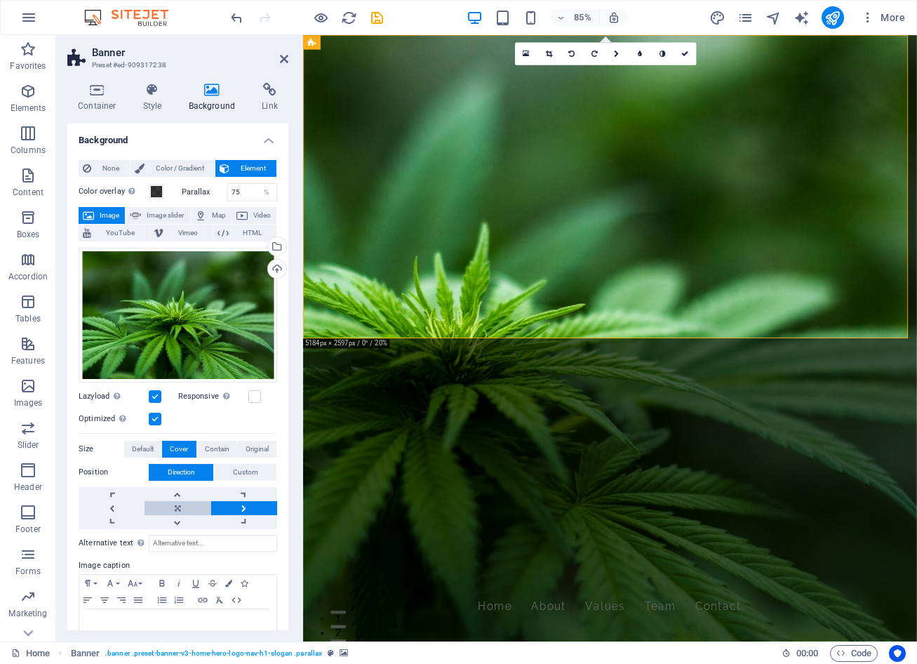
click at [173, 505] on link at bounding box center [178, 508] width 66 height 14
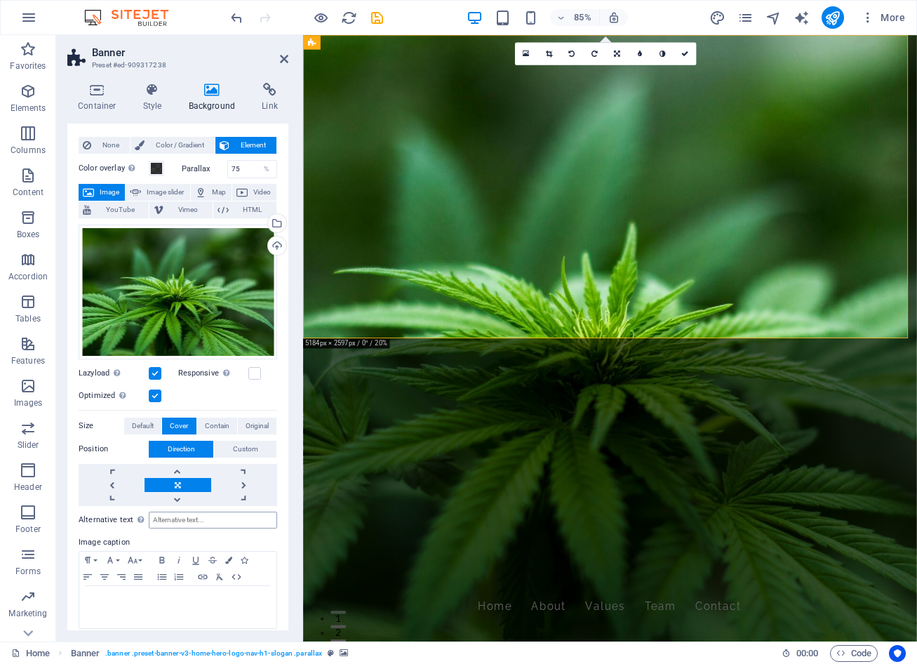
scroll to position [32, 0]
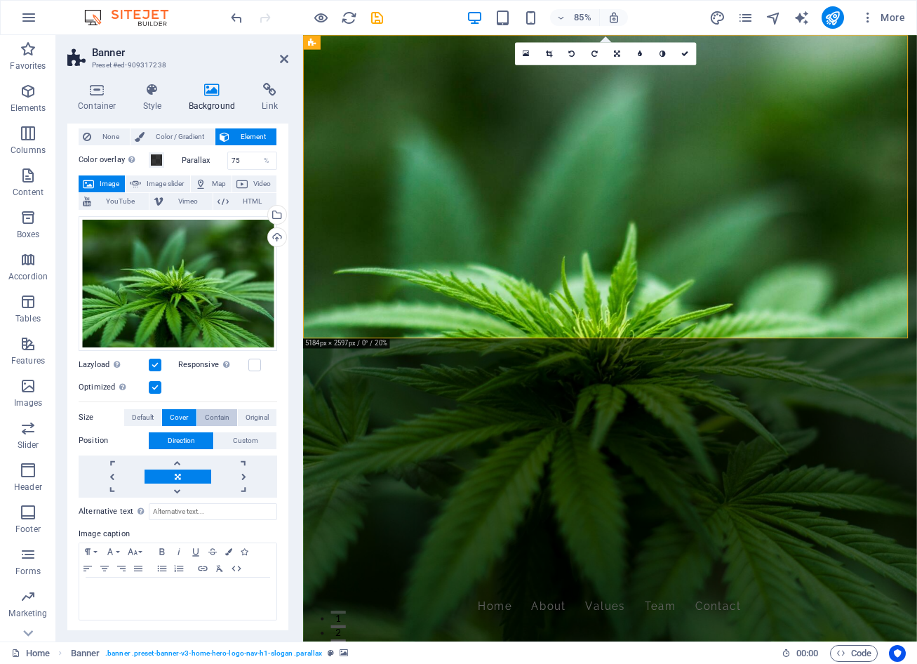
click at [208, 418] on span "Contain" at bounding box center [217, 417] width 25 height 17
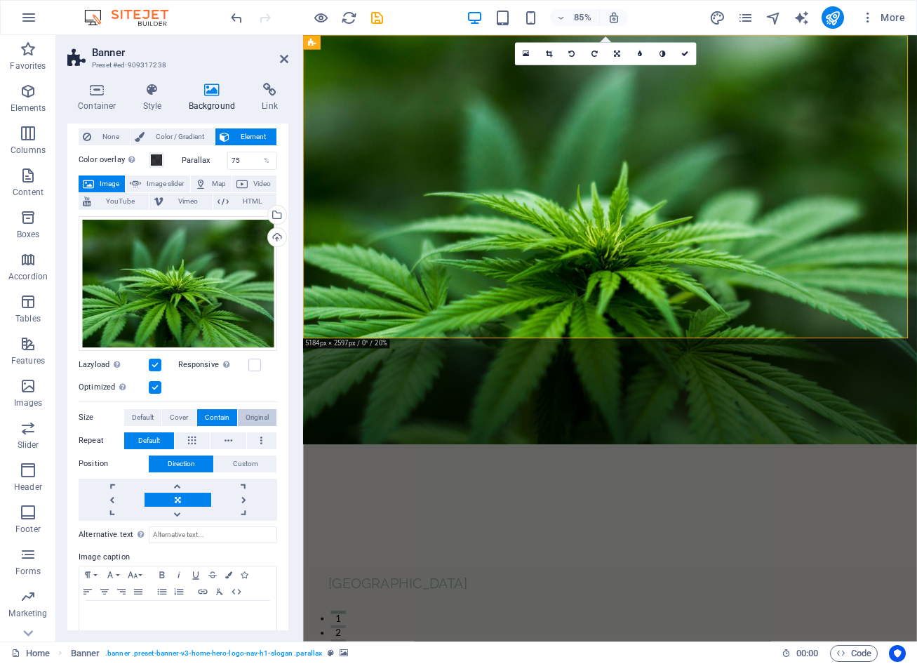
click at [268, 411] on button "Original" at bounding box center [257, 417] width 39 height 17
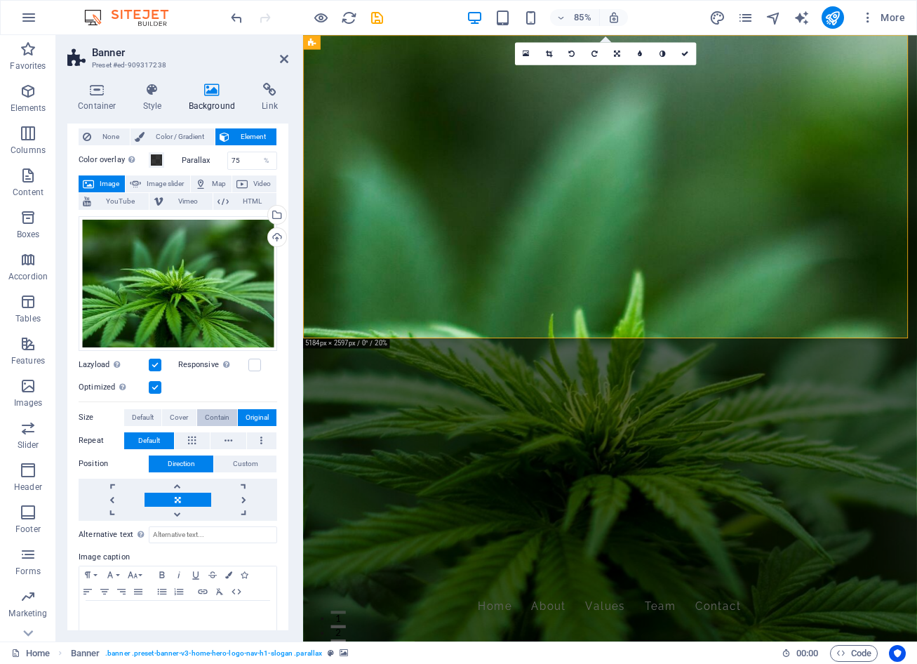
click at [224, 411] on span "Contain" at bounding box center [217, 417] width 25 height 17
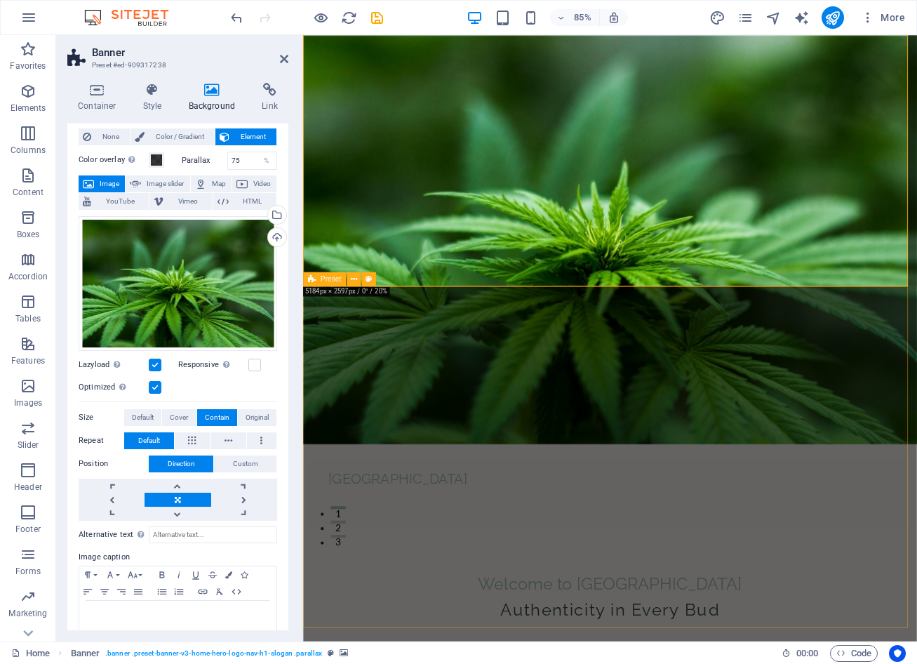
scroll to position [0, 0]
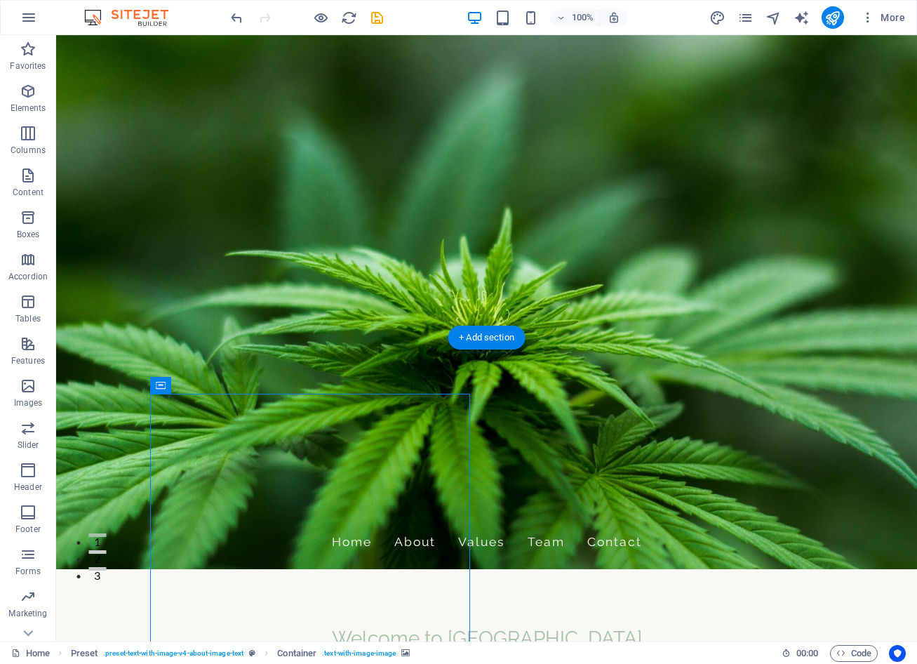
scroll to position [140, 0]
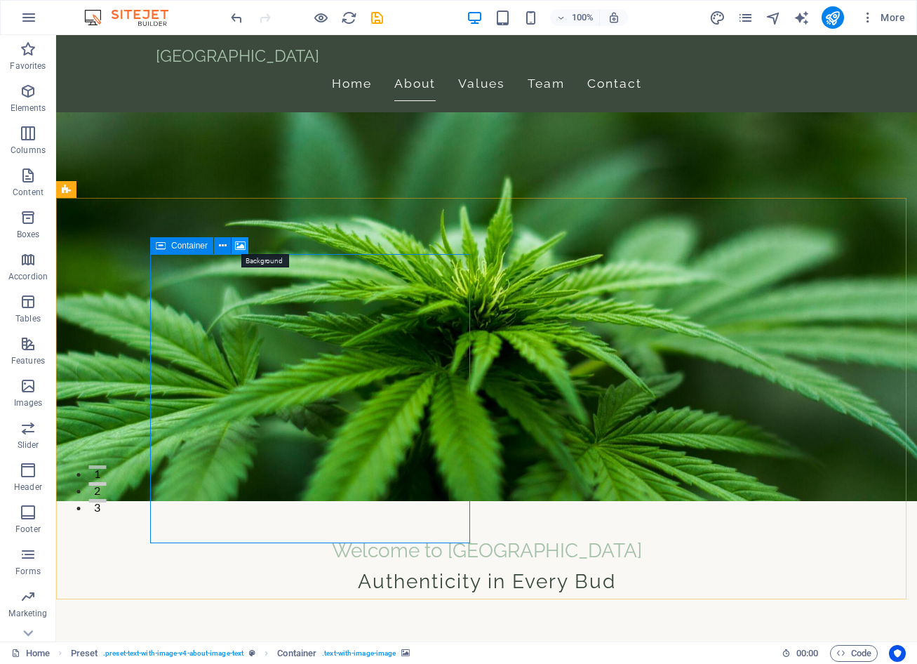
click at [239, 242] on icon at bounding box center [240, 246] width 11 height 15
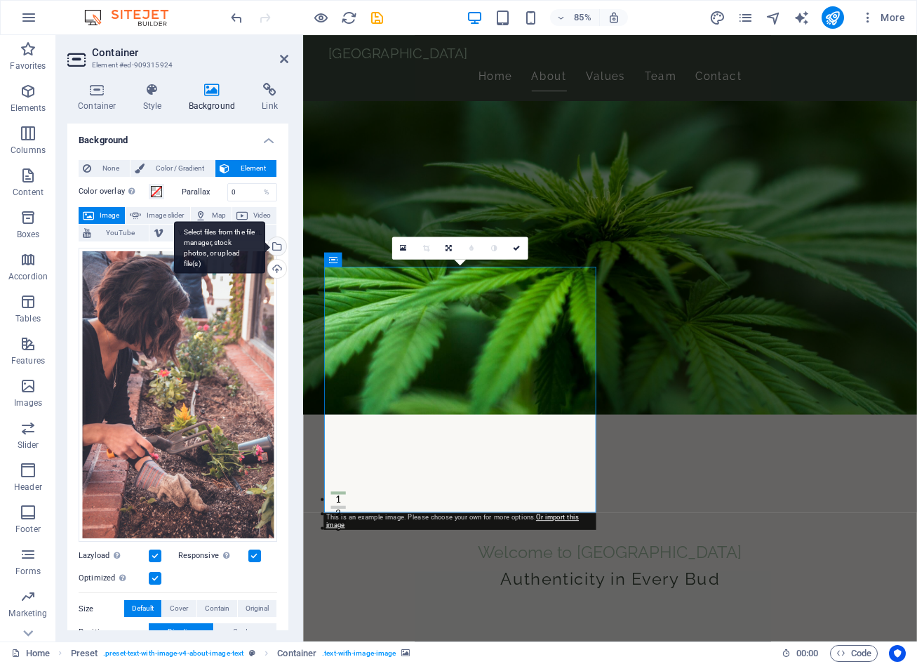
click at [276, 245] on div "Select files from the file manager, stock photos, or upload file(s)" at bounding box center [275, 247] width 21 height 21
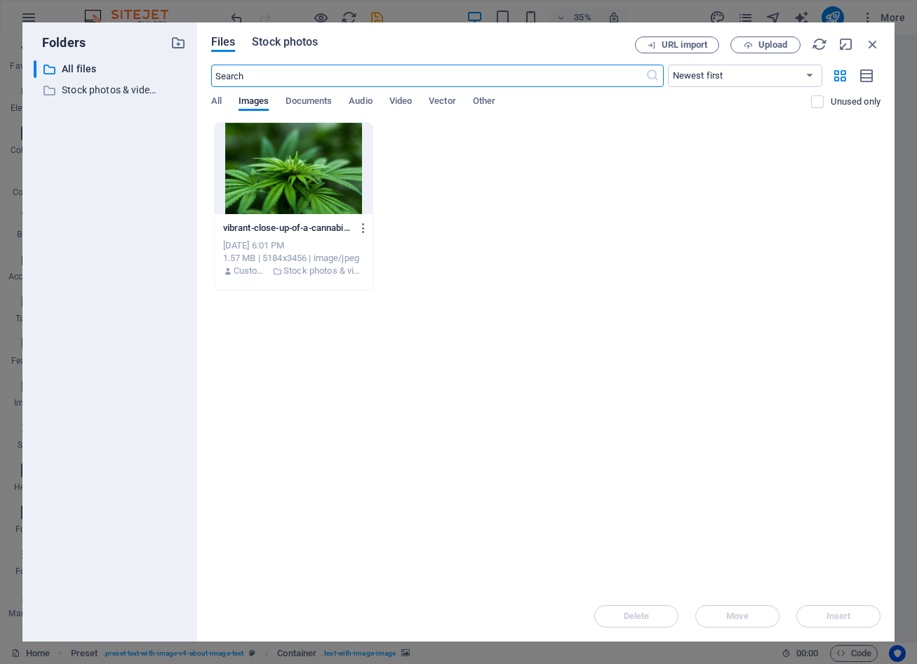
click at [293, 41] on span "Stock photos" at bounding box center [285, 42] width 66 height 17
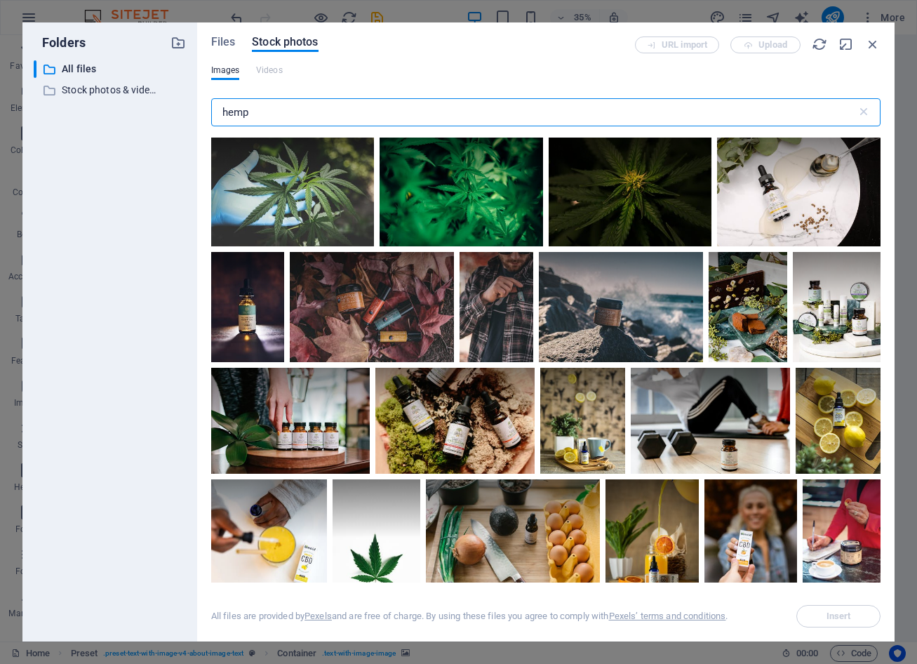
click at [302, 107] on input "hemp" at bounding box center [534, 112] width 646 height 28
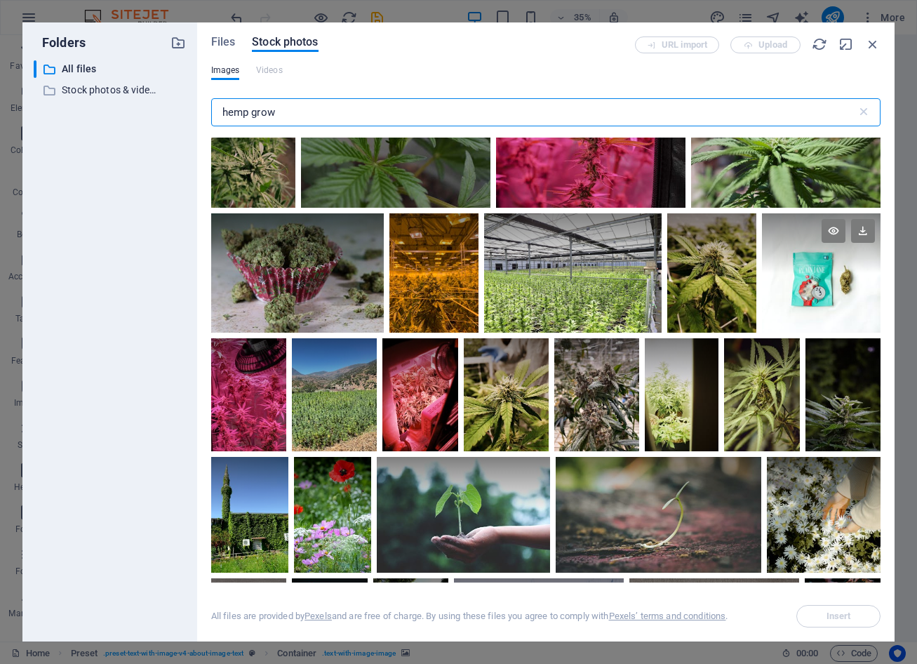
scroll to position [1263, 0]
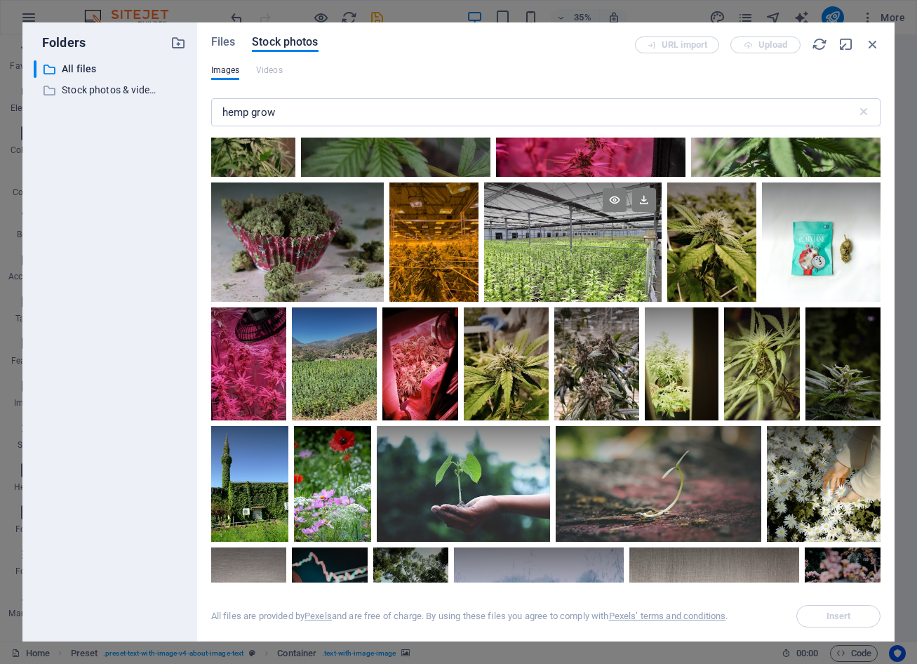
click at [576, 264] on div at bounding box center [573, 241] width 178 height 119
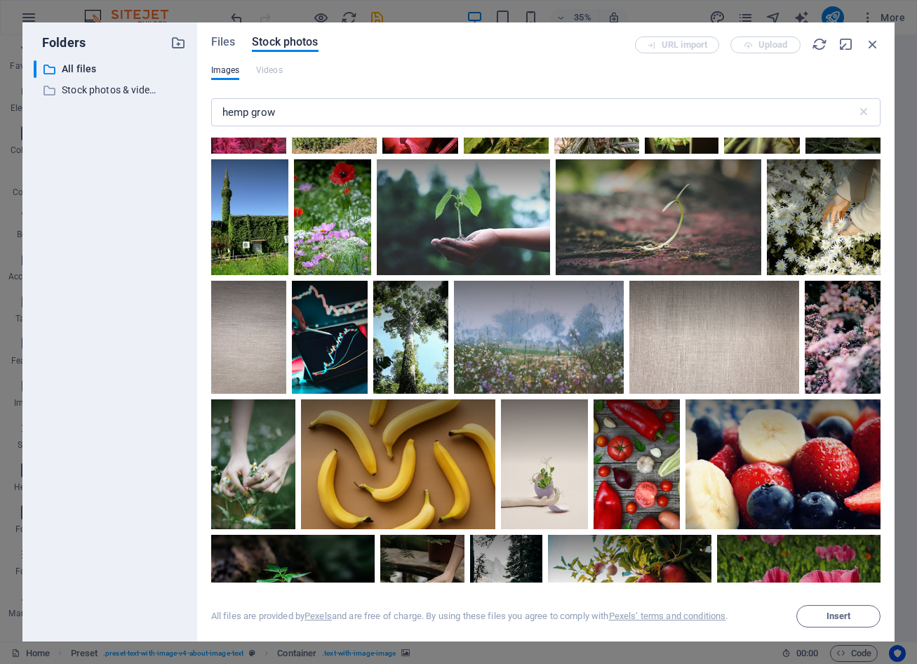
scroll to position [1544, 0]
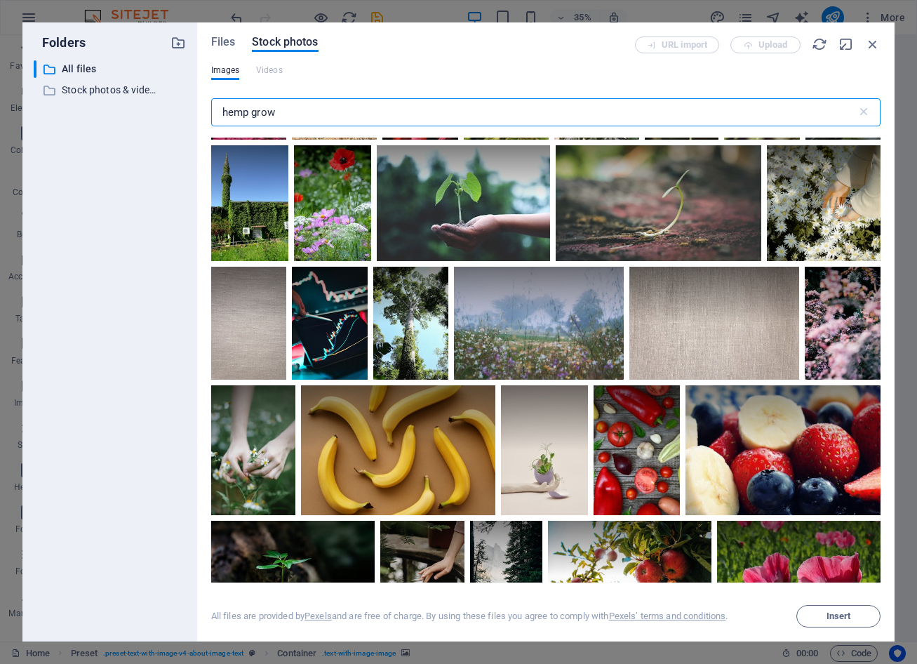
click at [248, 110] on input "hemp grow" at bounding box center [534, 112] width 646 height 28
click at [262, 110] on input "hemp grow" at bounding box center [534, 112] width 646 height 28
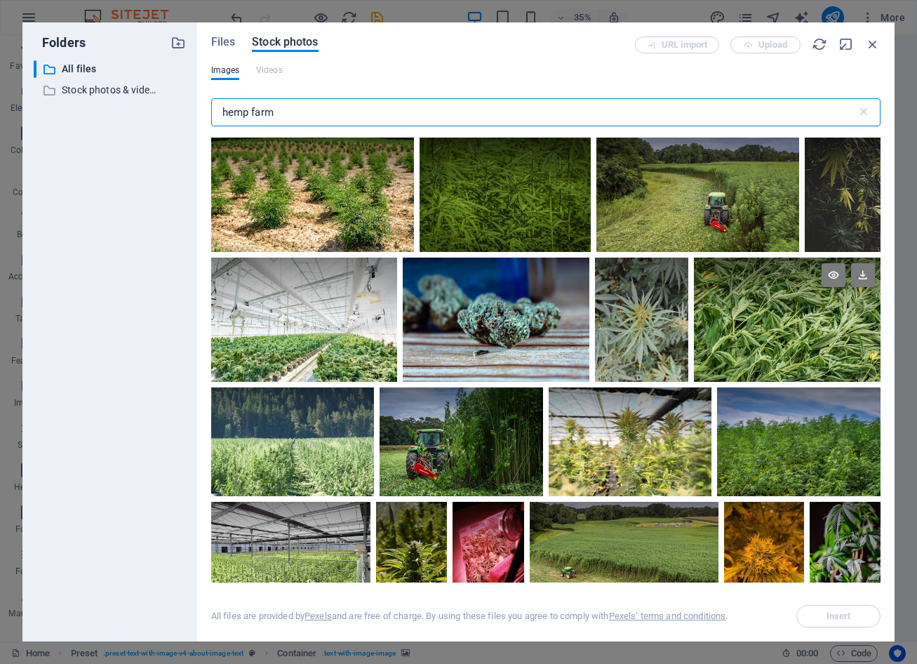
scroll to position [70, 0]
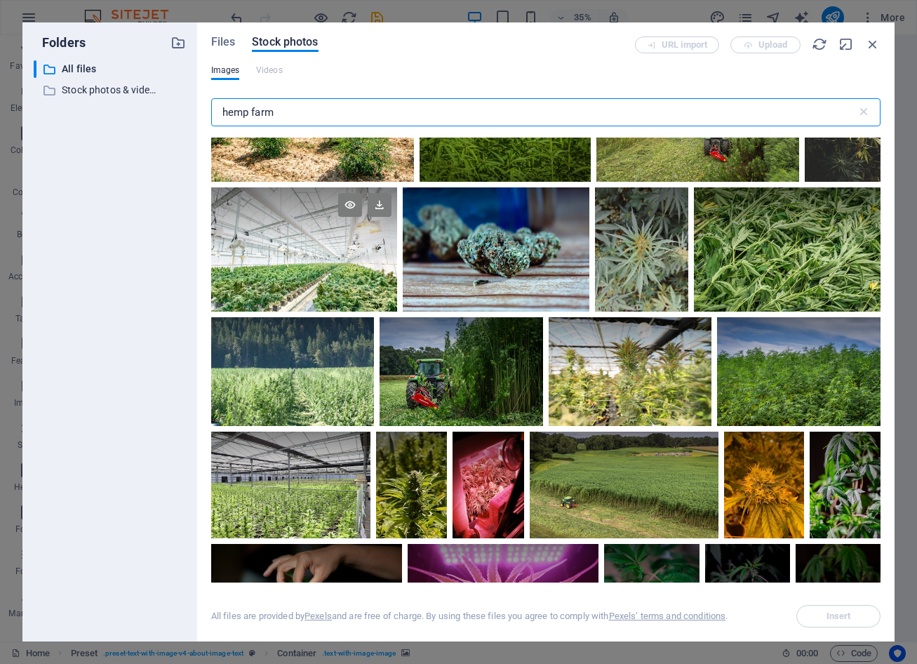
type input "hemp farm"
click at [360, 251] on div at bounding box center [304, 249] width 187 height 124
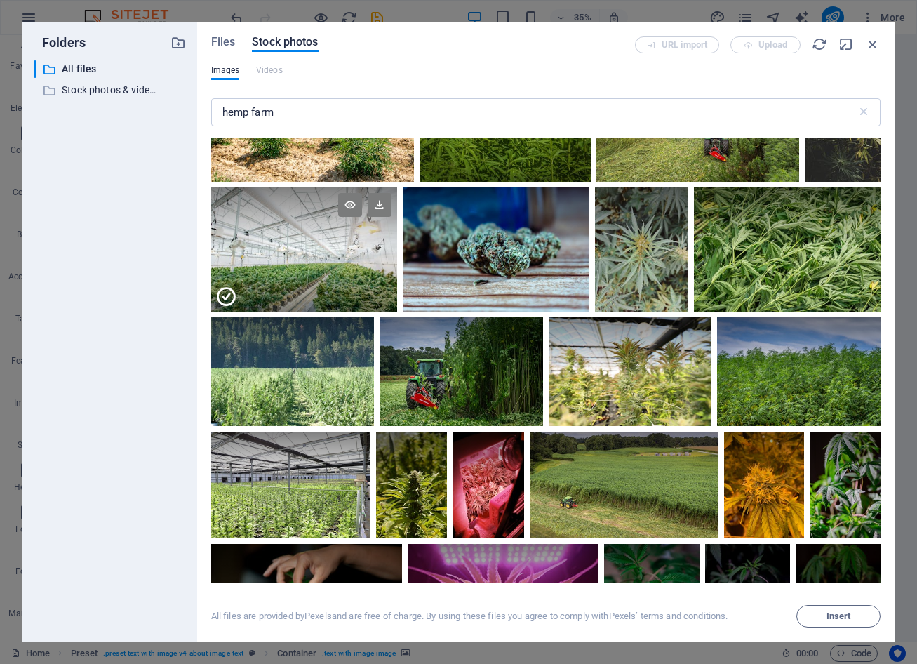
click at [305, 283] on div at bounding box center [304, 280] width 187 height 62
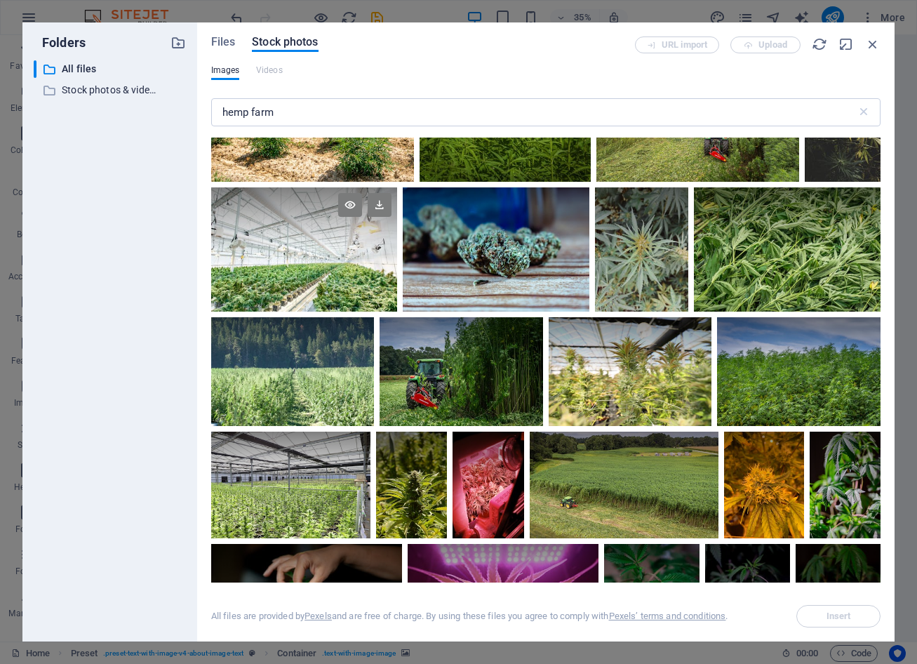
click at [281, 255] on div at bounding box center [304, 249] width 187 height 124
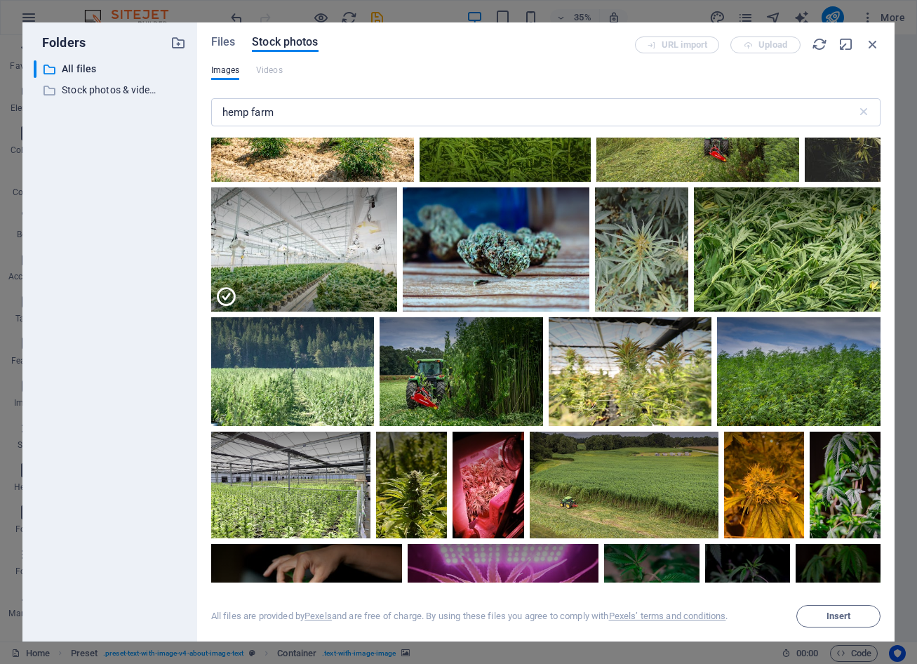
click at [825, 604] on div "All files are provided by Pexels and are free of charge. By using these files y…" at bounding box center [546, 605] width 670 height 45
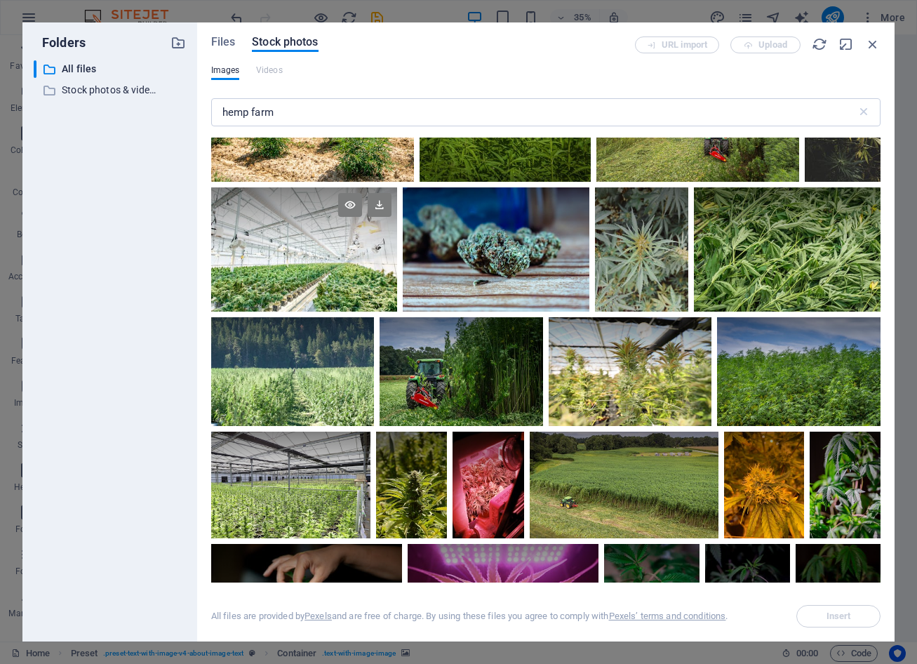
click at [315, 272] on div at bounding box center [304, 249] width 187 height 124
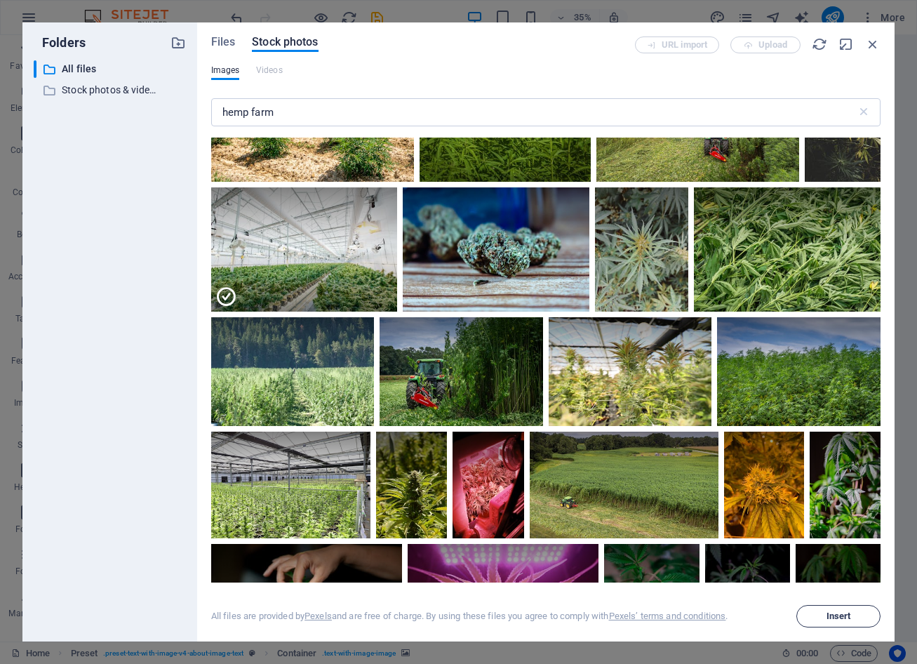
click at [827, 616] on span "Insert" at bounding box center [839, 616] width 25 height 8
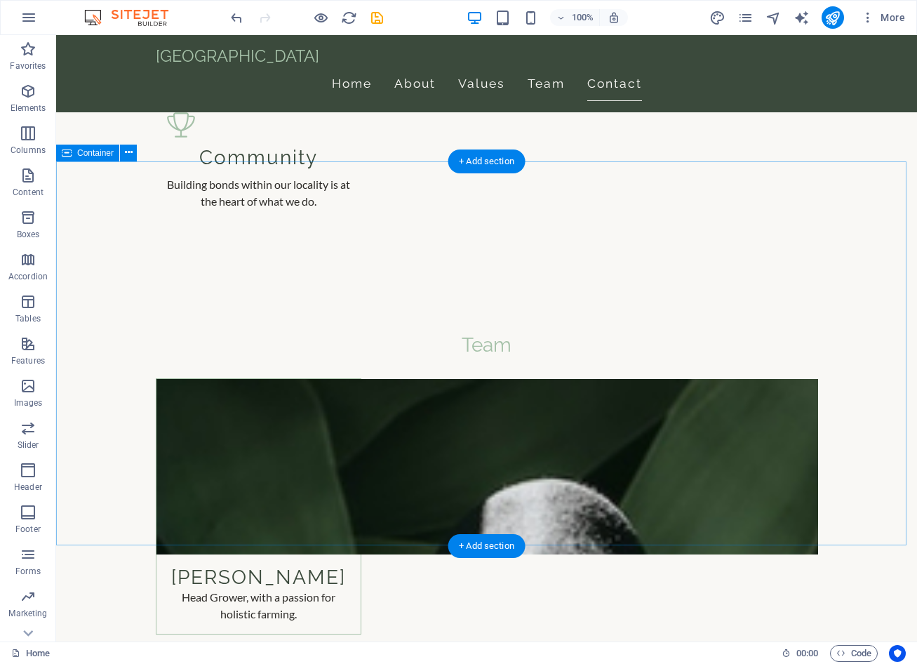
scroll to position [1837, 0]
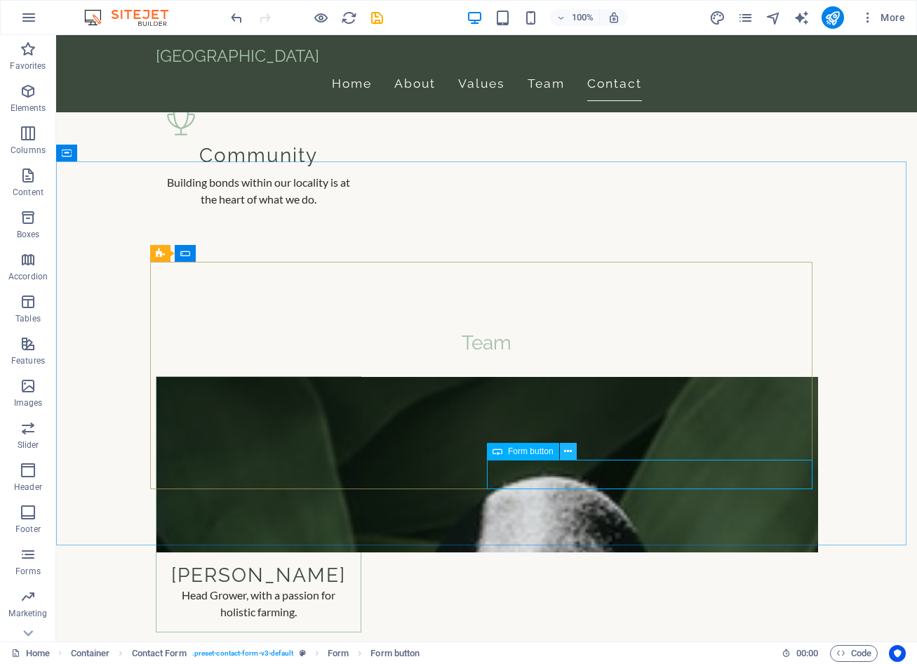
click at [569, 446] on icon at bounding box center [568, 451] width 8 height 15
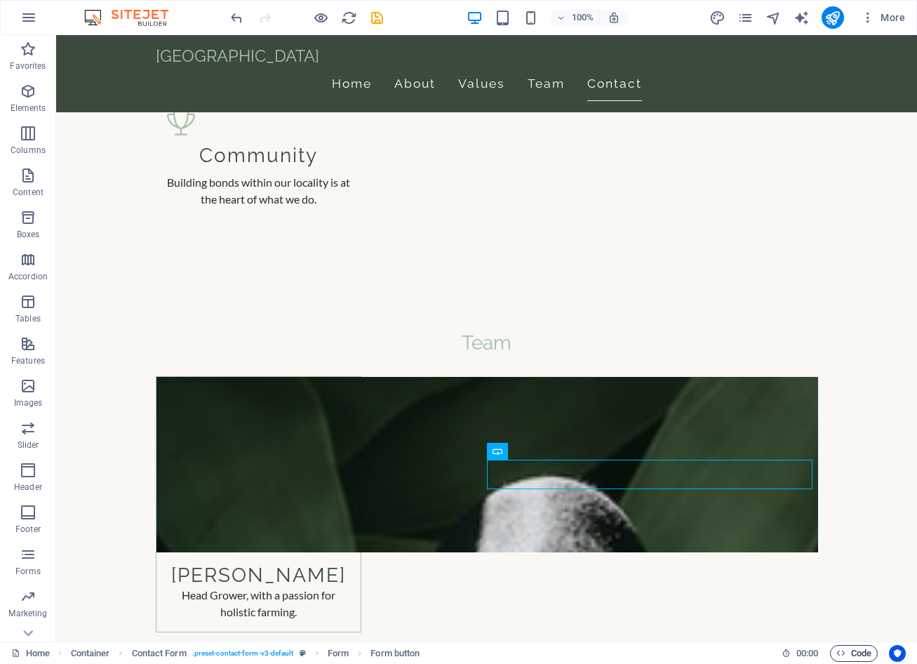
click at [858, 657] on span "Code" at bounding box center [854, 653] width 35 height 17
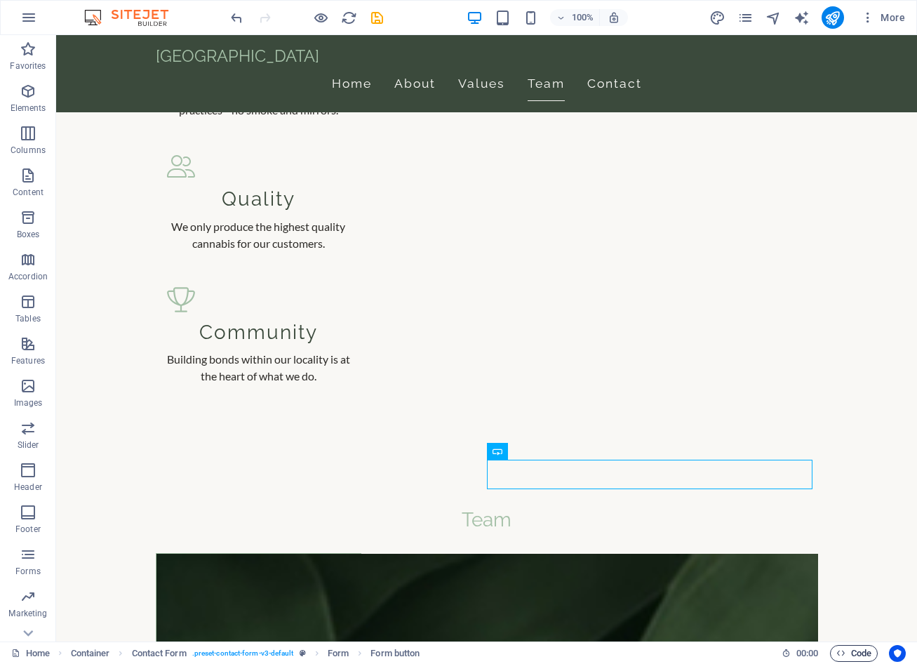
scroll to position [1736, 0]
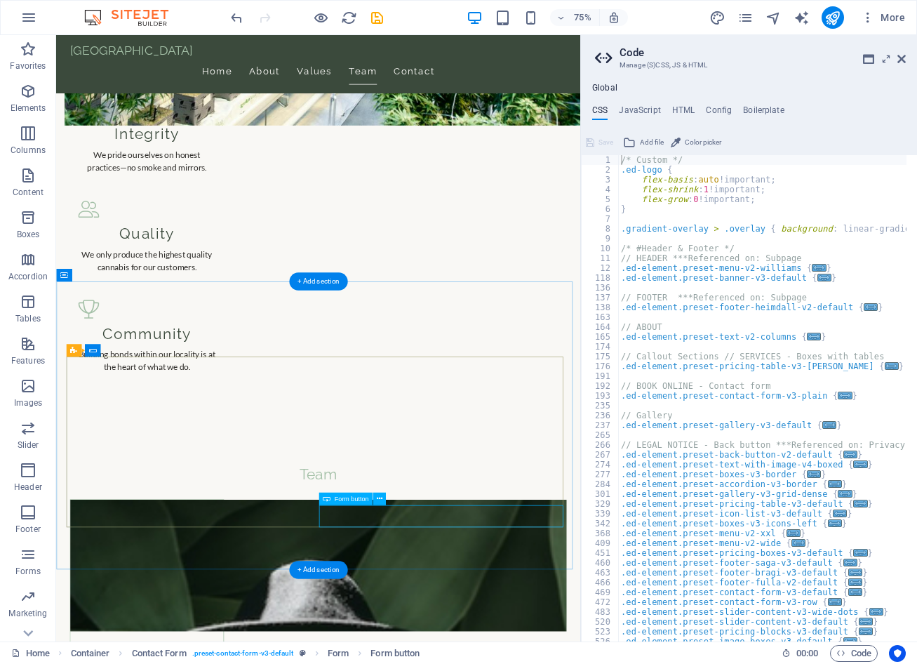
click at [677, 113] on h4 "HTML" at bounding box center [683, 112] width 23 height 15
type textarea "<a href="#main-content" class="wv-link-content button">Skip to main content</a>"
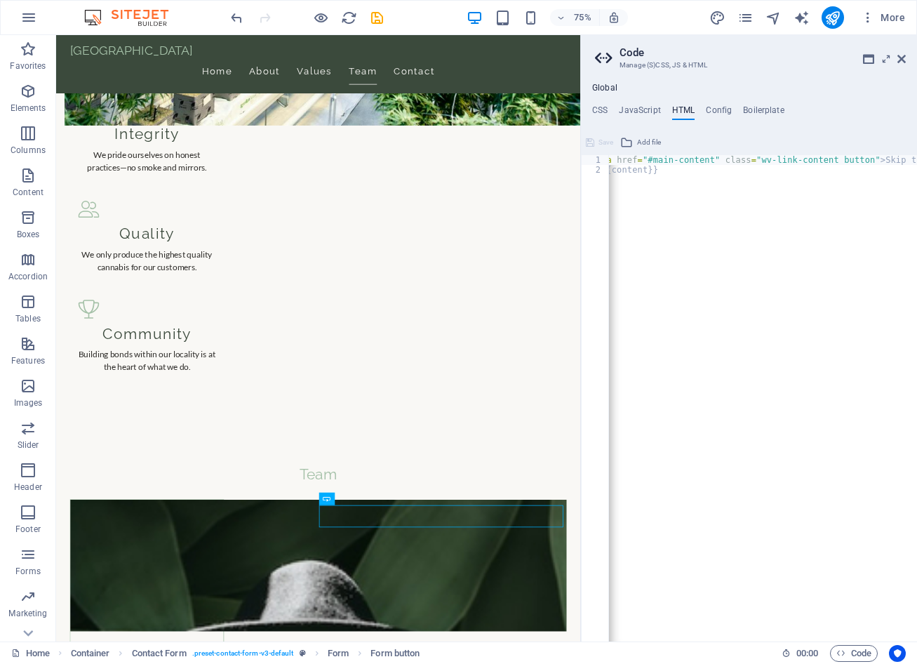
scroll to position [0, 5]
click at [715, 109] on h4 "Config" at bounding box center [719, 112] width 26 height 15
type textarea "$color-background: #f9f8f5;"
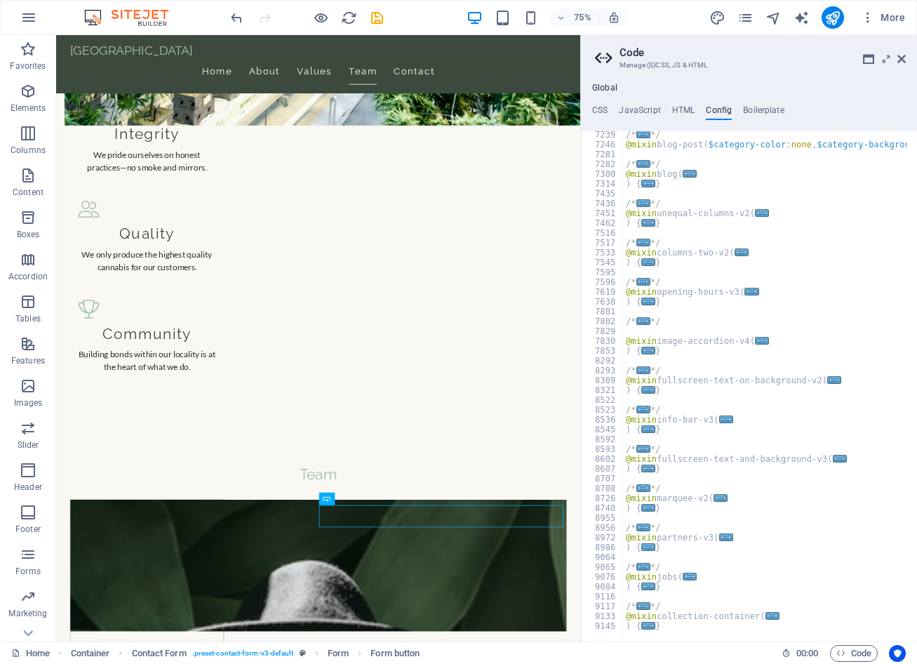
scroll to position [1269, 0]
click at [766, 124] on div "CSS JavaScript HTML Config Boilerplate /* Custom */ 1 2 3 4 5 6 7 8 9 10 11 12 …" at bounding box center [749, 373] width 336 height 536
click at [767, 113] on h4 "Boilerplate" at bounding box center [763, 112] width 41 height 15
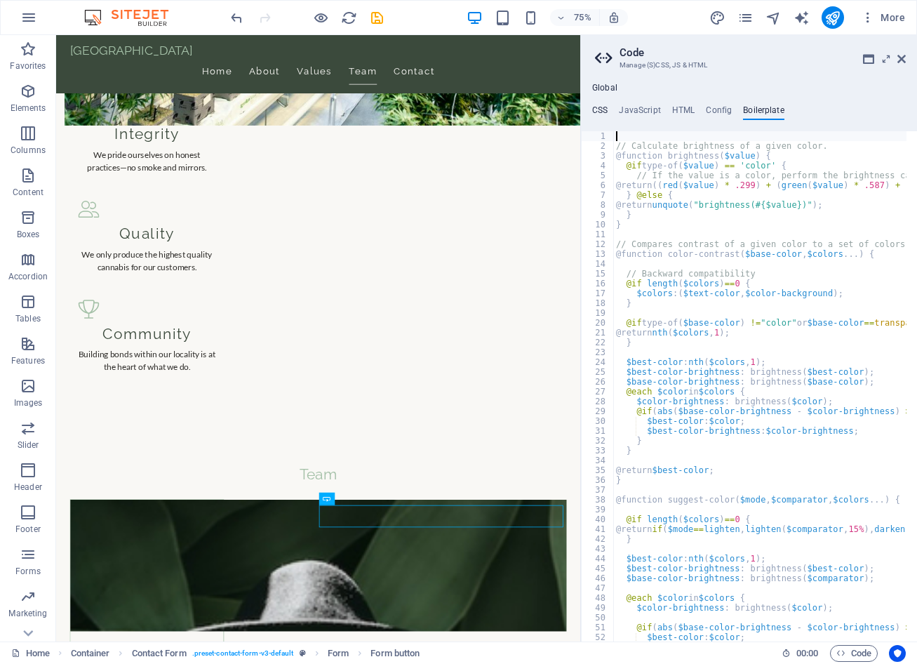
click at [599, 112] on h4 "CSS" at bounding box center [599, 112] width 15 height 15
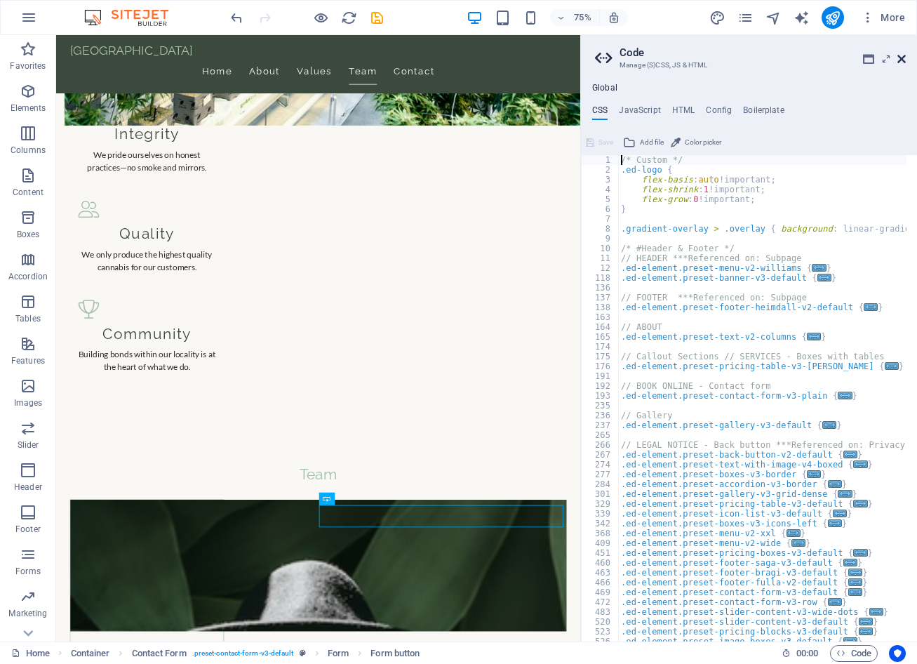
click at [904, 63] on icon at bounding box center [902, 58] width 8 height 11
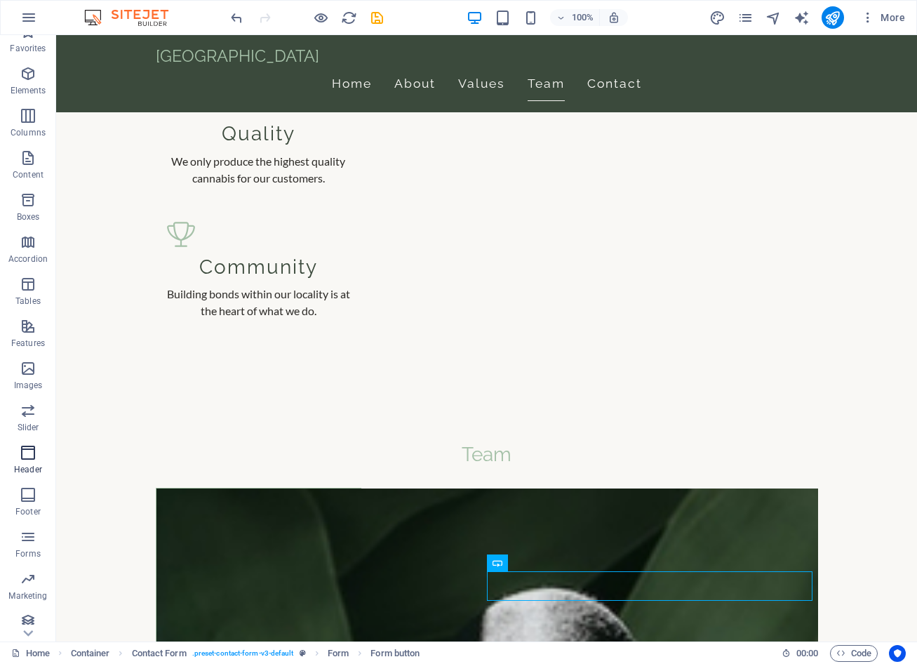
scroll to position [25, 0]
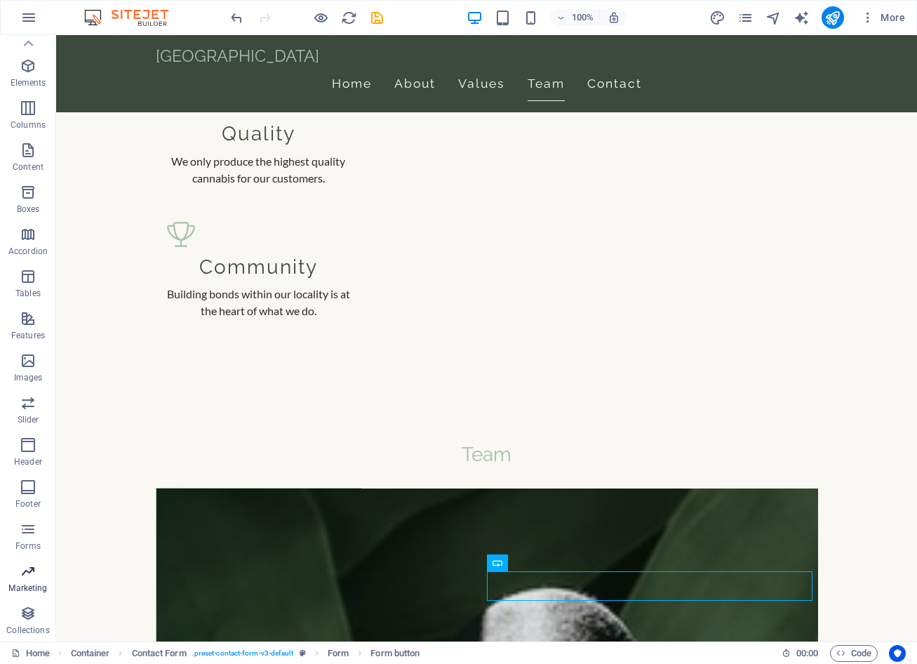
click at [21, 592] on p "Marketing" at bounding box center [27, 588] width 39 height 11
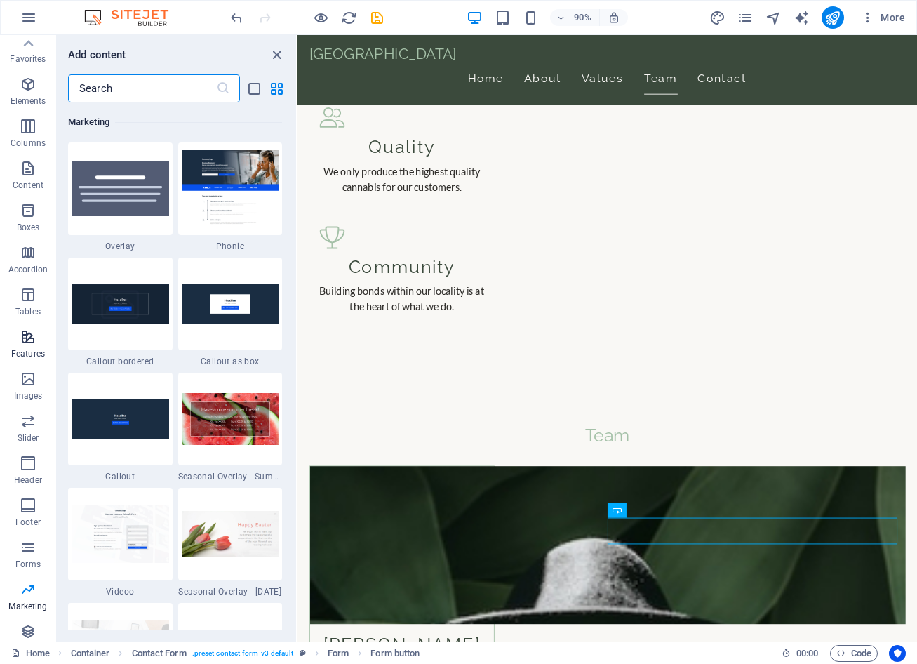
scroll to position [0, 0]
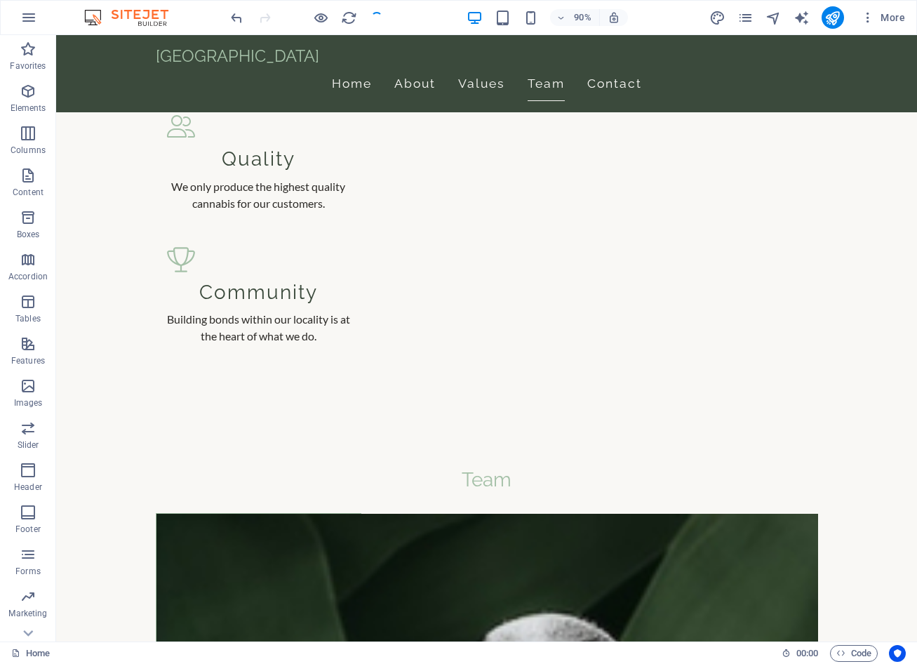
scroll to position [1725, 0]
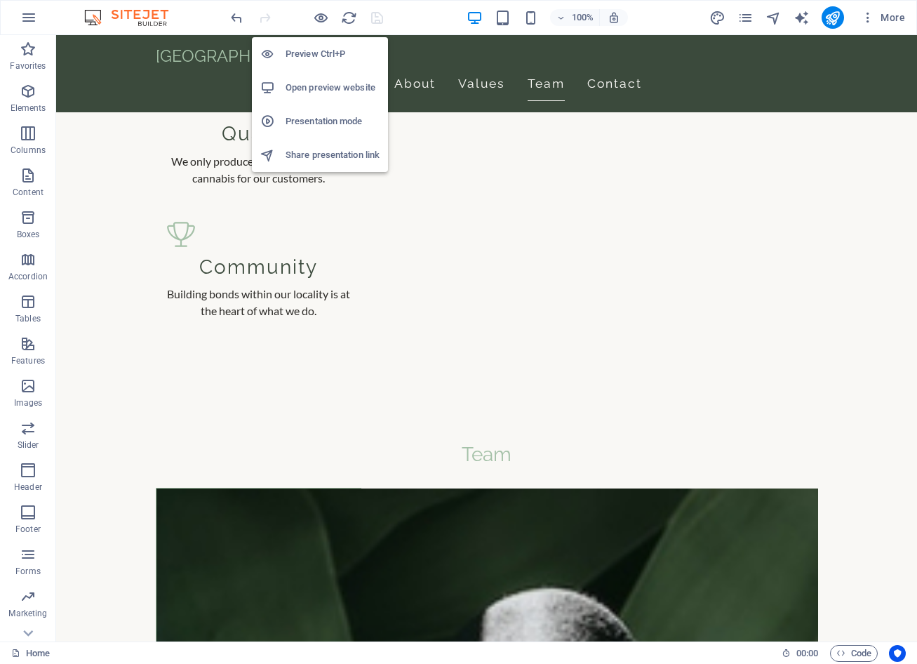
click at [322, 86] on h6 "Open preview website" at bounding box center [333, 87] width 94 height 17
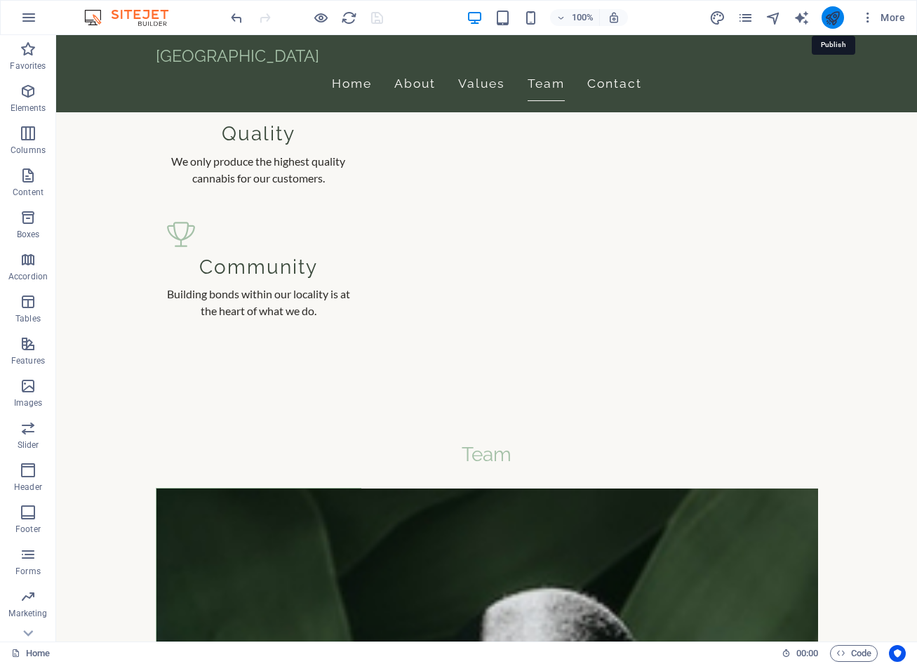
click at [832, 20] on icon "publish" at bounding box center [833, 18] width 16 height 16
